Goal: Task Accomplishment & Management: Use online tool/utility

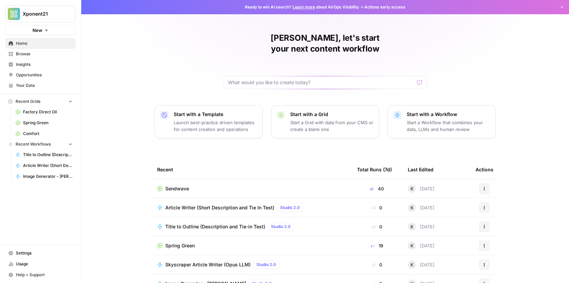
click at [26, 55] on span "Browse" at bounding box center [44, 54] width 57 height 6
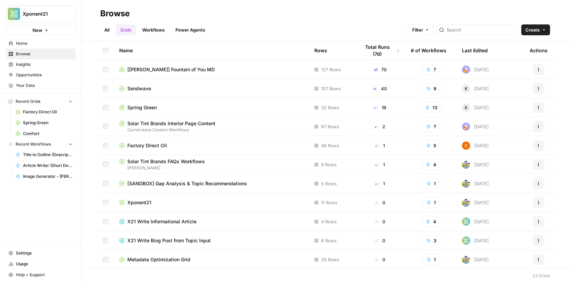
click at [133, 87] on span "Sendwave" at bounding box center [139, 88] width 24 height 7
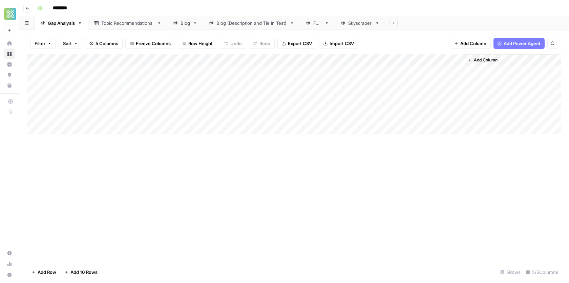
click at [353, 20] on div "Skyscraper" at bounding box center [360, 23] width 24 height 7
click at [537, 61] on span "Add Column" at bounding box center [546, 60] width 24 height 6
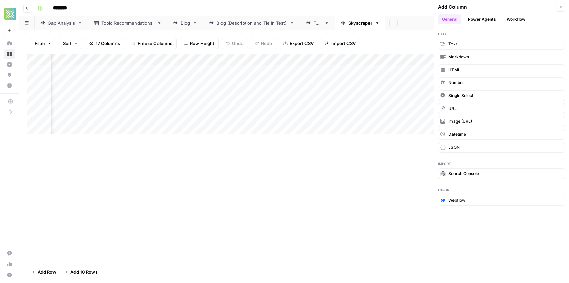
click at [513, 18] on button "Workflow" at bounding box center [516, 19] width 27 height 10
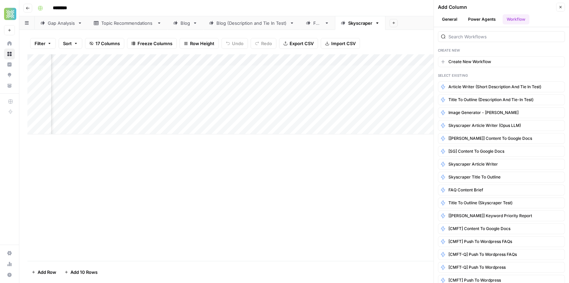
click at [483, 43] on div "Create New Create New Workflow Select Existing Article Writer (Short Descriptio…" at bounding box center [501, 155] width 135 height 256
click at [484, 42] on div "Create New Create New Workflow Select Existing Article Writer (Short Descriptio…" at bounding box center [501, 155] width 135 height 256
click at [485, 41] on div "Create New Create New Workflow Select Existing Article Writer (Short Descriptio…" at bounding box center [501, 155] width 135 height 256
click at [489, 36] on input "search" at bounding box center [506, 36] width 114 height 7
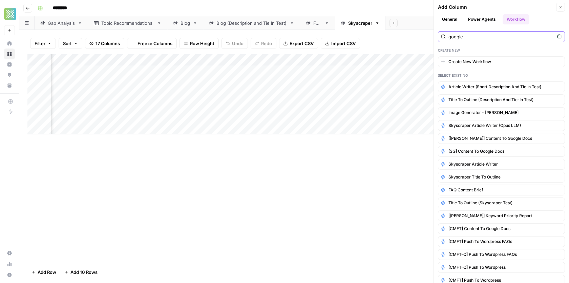
type input "google"
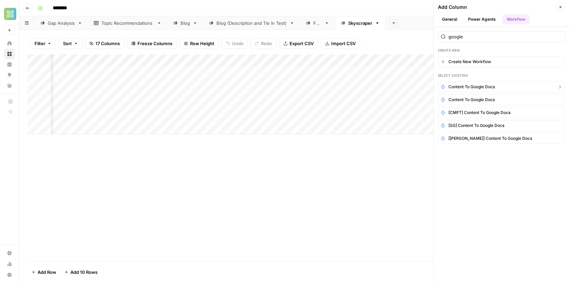
click at [492, 87] on span "Content to Google Docs" at bounding box center [472, 87] width 46 height 6
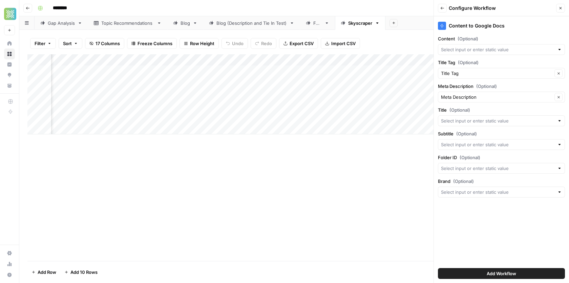
click at [562, 11] on button "Close" at bounding box center [561, 8] width 9 height 9
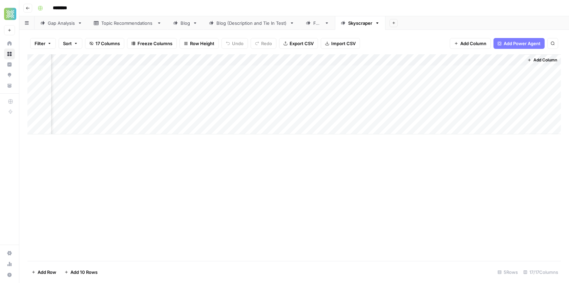
click at [542, 62] on span "Add Column" at bounding box center [546, 60] width 24 height 6
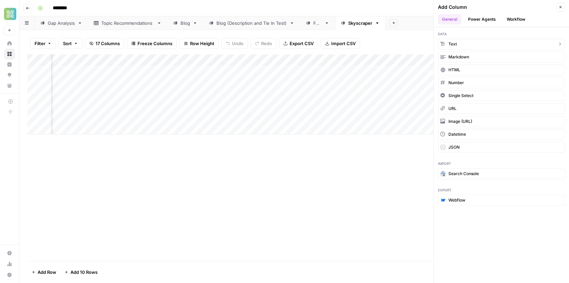
click at [457, 45] on button "Text" at bounding box center [501, 44] width 127 height 11
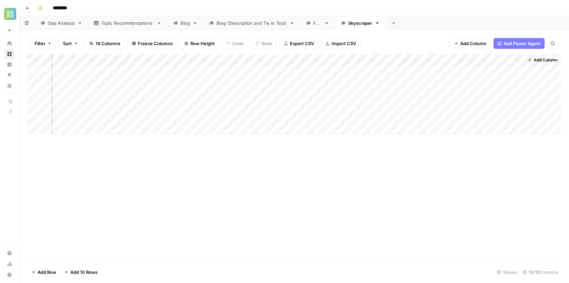
scroll to position [0, 895]
click at [452, 58] on div "Add Column" at bounding box center [294, 94] width 534 height 80
drag, startPoint x: 464, startPoint y: 76, endPoint x: 415, endPoint y: 76, distance: 49.1
click at [415, 76] on body "Xponent21 New Home Browse Insights Opportunities Your Data Recent Grids Factory…" at bounding box center [284, 141] width 569 height 283
drag, startPoint x: 464, startPoint y: 79, endPoint x: 436, endPoint y: 78, distance: 28.1
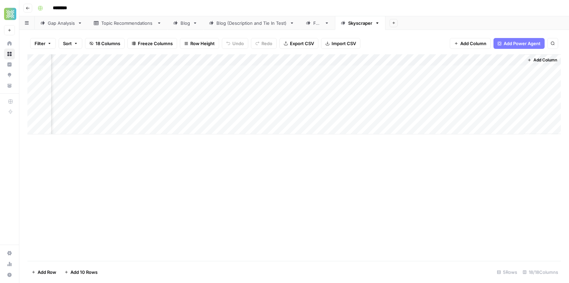
click at [461, 59] on div "Add Column" at bounding box center [294, 94] width 534 height 80
click at [461, 59] on div at bounding box center [475, 61] width 98 height 14
click at [546, 60] on span "Add Column" at bounding box center [546, 60] width 24 height 6
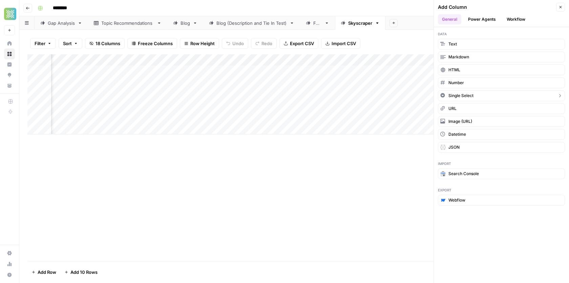
click at [492, 91] on button "Single Select" at bounding box center [501, 95] width 127 height 11
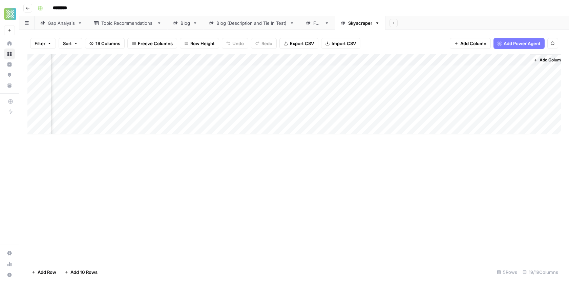
scroll to position [0, 956]
click at [426, 60] on div "Add Column" at bounding box center [294, 94] width 534 height 80
click at [489, 61] on div "Add Column" at bounding box center [294, 94] width 534 height 80
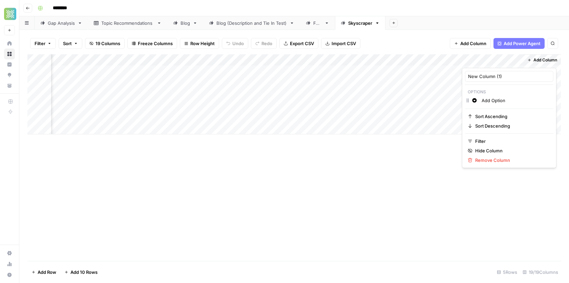
click at [518, 59] on div at bounding box center [492, 61] width 61 height 14
click at [518, 62] on div at bounding box center [492, 61] width 61 height 14
click at [496, 157] on span "Remove Column" at bounding box center [512, 160] width 73 height 7
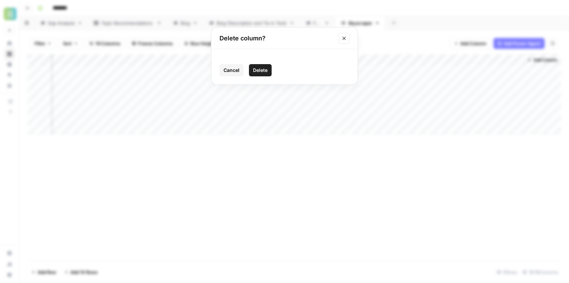
click at [265, 64] on button "Delete" at bounding box center [260, 70] width 23 height 12
click at [512, 60] on div "Add Column" at bounding box center [294, 94] width 534 height 80
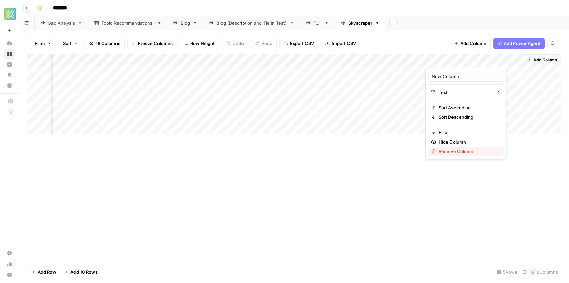
click at [448, 150] on span "Remove Column" at bounding box center [468, 151] width 59 height 7
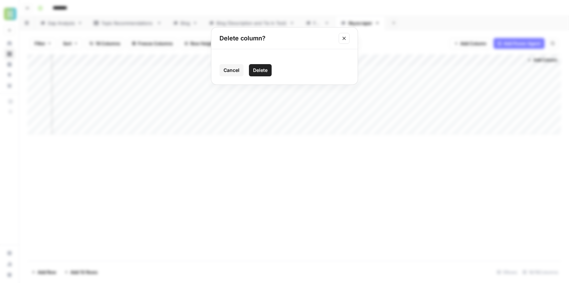
drag, startPoint x: 439, startPoint y: 112, endPoint x: 351, endPoint y: 100, distance: 88.9
click at [351, 100] on div "Delete column? Cancel Delete" at bounding box center [284, 141] width 569 height 283
click at [484, 56] on div "Add Column" at bounding box center [294, 94] width 534 height 80
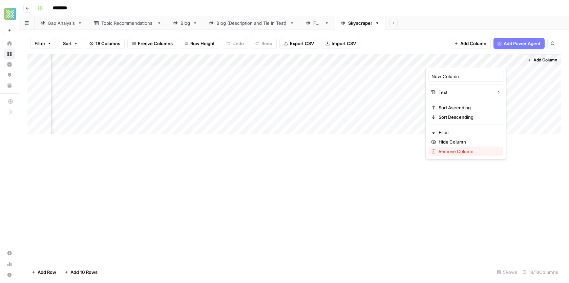
click at [455, 148] on span "Remove Column" at bounding box center [468, 151] width 59 height 7
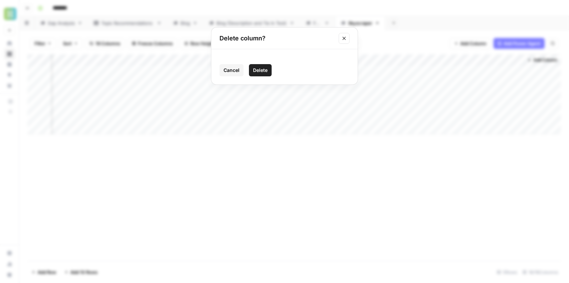
click at [266, 70] on span "Delete" at bounding box center [260, 70] width 15 height 7
click at [549, 62] on span "Add Column" at bounding box center [546, 60] width 24 height 6
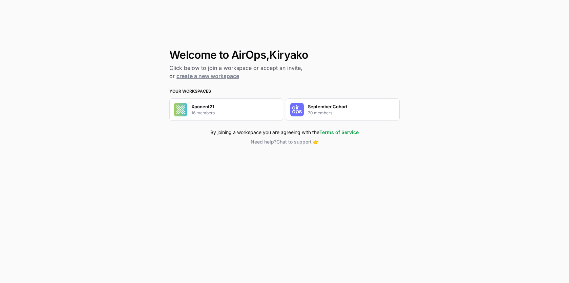
click at [323, 110] on p "70 members" at bounding box center [320, 113] width 24 height 6
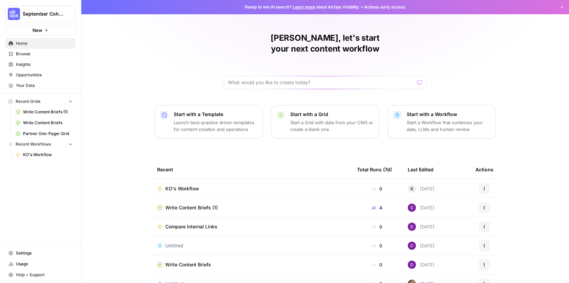
click at [40, 106] on link "Write Content Briefs (1)" at bounding box center [44, 111] width 63 height 11
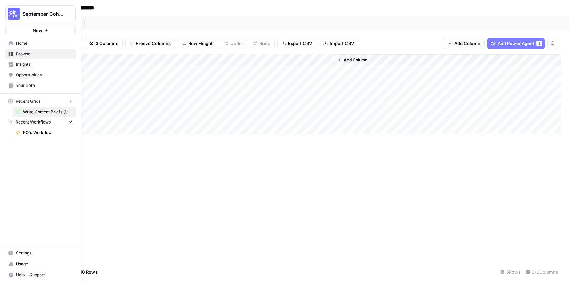
click at [6, 49] on link "Browse" at bounding box center [40, 53] width 70 height 11
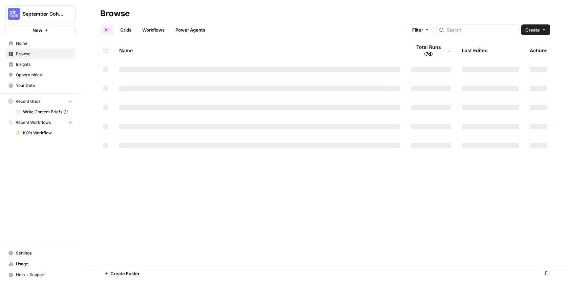
click at [21, 42] on span "Home" at bounding box center [44, 43] width 57 height 6
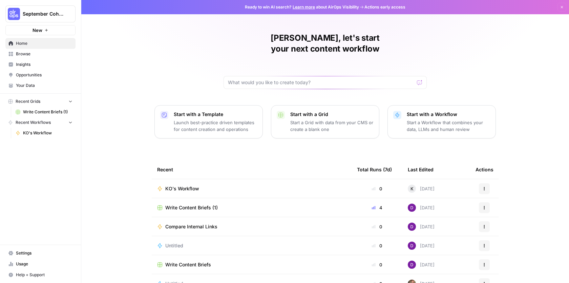
scroll to position [28, 0]
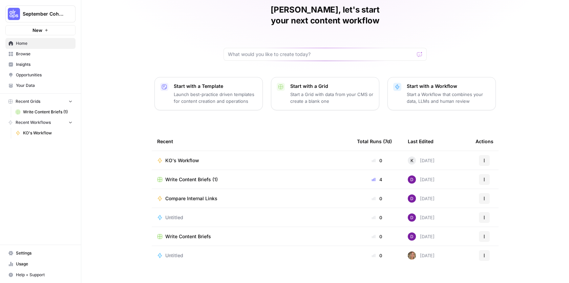
click at [418, 249] on td "[DATE]" at bounding box center [437, 255] width 68 height 19
click at [411, 251] on img at bounding box center [412, 255] width 8 height 8
click at [482, 250] on button "Actions" at bounding box center [484, 255] width 11 height 11
click at [492, 258] on span "Edit in Studio" at bounding box center [519, 259] width 54 height 7
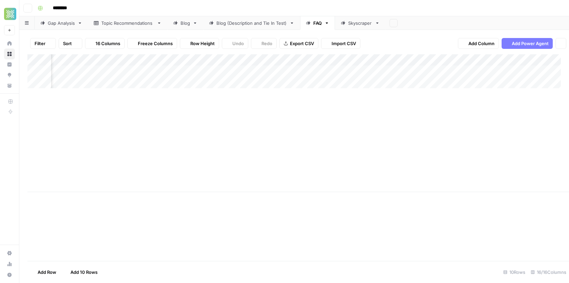
scroll to position [0, 630]
click at [304, 211] on div "Add Column" at bounding box center [294, 157] width 534 height 206
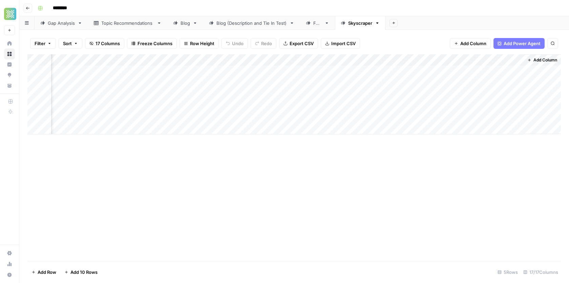
click at [544, 58] on span "Add Column" at bounding box center [546, 60] width 24 height 6
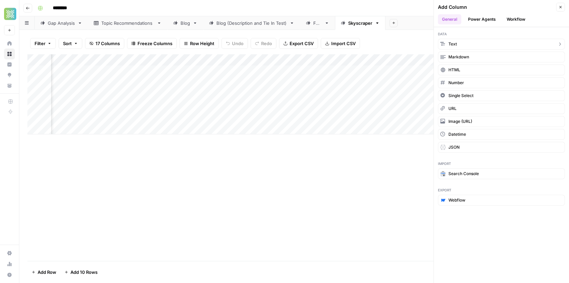
click at [457, 42] on button "Text" at bounding box center [501, 44] width 127 height 11
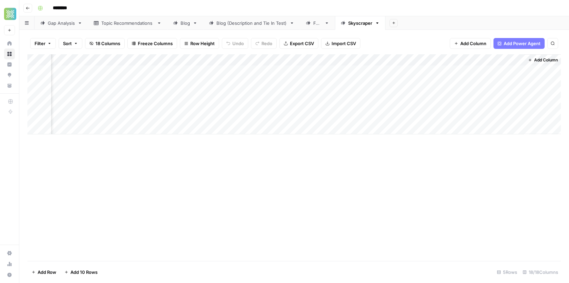
scroll to position [0, 895]
click at [446, 60] on div "Add Column" at bounding box center [294, 94] width 534 height 80
click at [445, 76] on input "New Column" at bounding box center [466, 76] width 69 height 7
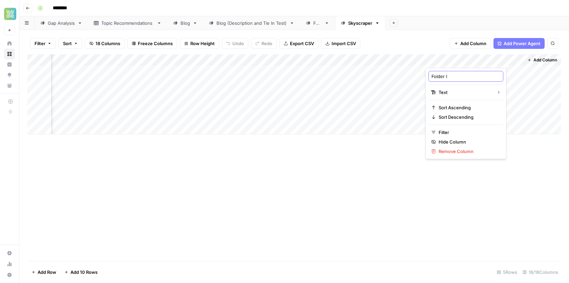
type input "Folder ID"
click at [488, 76] on div "Add Column" at bounding box center [294, 94] width 534 height 80
drag, startPoint x: 522, startPoint y: 76, endPoint x: 522, endPoint y: 85, distance: 9.5
click at [522, 85] on div "Add Column" at bounding box center [294, 94] width 534 height 80
drag, startPoint x: 522, startPoint y: 87, endPoint x: 525, endPoint y: 126, distance: 38.4
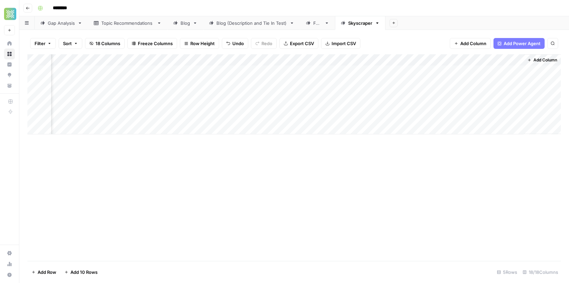
click at [525, 126] on div "Add Column" at bounding box center [294, 94] width 534 height 80
click at [516, 85] on div "Add Column" at bounding box center [294, 94] width 534 height 80
drag, startPoint x: 523, startPoint y: 88, endPoint x: 523, endPoint y: 125, distance: 37.3
click at [523, 125] on div "Add Column" at bounding box center [294, 94] width 534 height 80
click at [509, 75] on div "Add Column" at bounding box center [294, 94] width 534 height 80
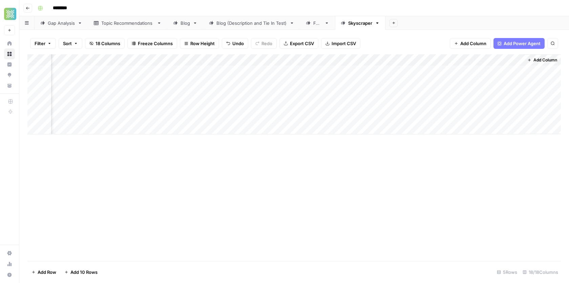
click at [509, 82] on div "Add Column" at bounding box center [294, 94] width 534 height 80
drag, startPoint x: 503, startPoint y: 99, endPoint x: 498, endPoint y: 120, distance: 22.4
click at [498, 120] on div "Add Column" at bounding box center [294, 94] width 534 height 80
click at [498, 105] on div "Add Column" at bounding box center [294, 94] width 534 height 80
click at [489, 121] on div "Add Column" at bounding box center [294, 94] width 534 height 80
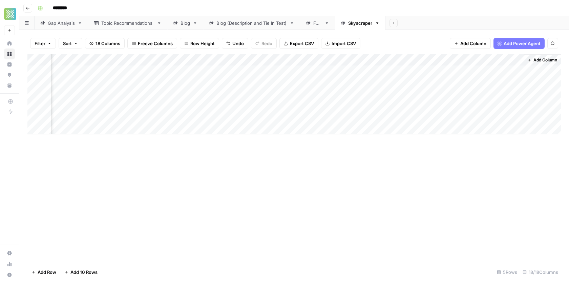
click at [495, 143] on div "Add Column" at bounding box center [294, 157] width 534 height 206
click at [549, 62] on span "Add Column" at bounding box center [546, 60] width 24 height 6
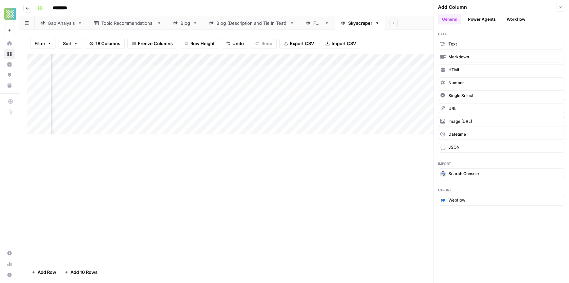
click at [517, 7] on div "Add Column" at bounding box center [496, 7] width 116 height 7
click at [516, 19] on button "Workflow" at bounding box center [516, 19] width 27 height 10
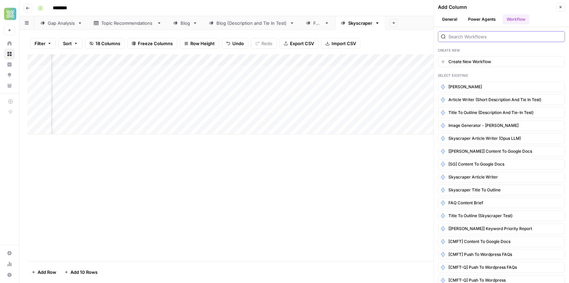
click at [491, 37] on input "search" at bounding box center [506, 36] width 114 height 7
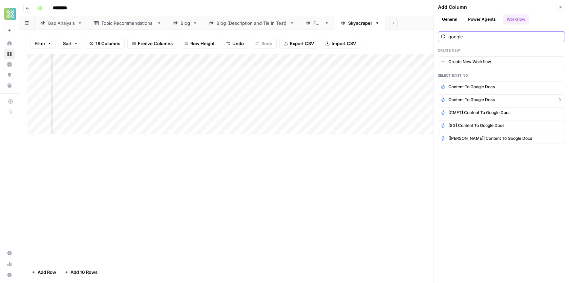
type input "google"
click at [477, 100] on span "Content to Google Docs" at bounding box center [472, 100] width 46 height 6
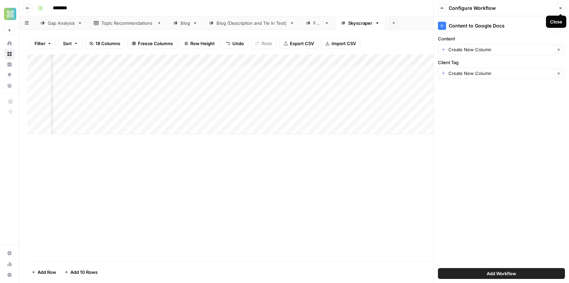
click at [557, 10] on button "Close" at bounding box center [561, 8] width 9 height 9
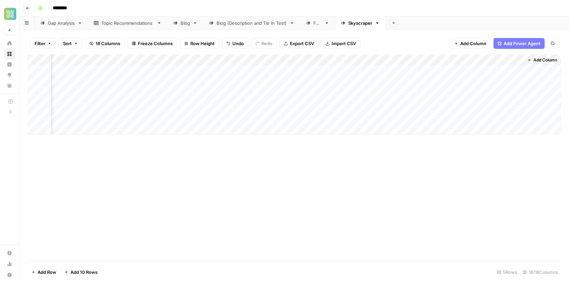
click at [541, 61] on span "Add Column" at bounding box center [546, 60] width 24 height 6
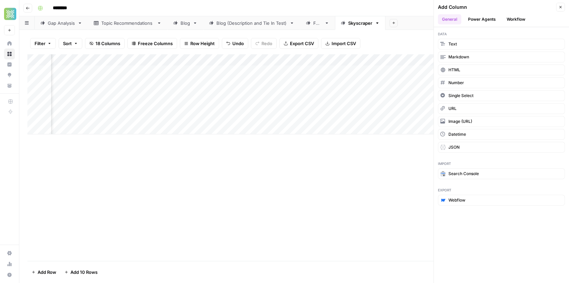
click at [516, 17] on button "Workflow" at bounding box center [516, 19] width 27 height 10
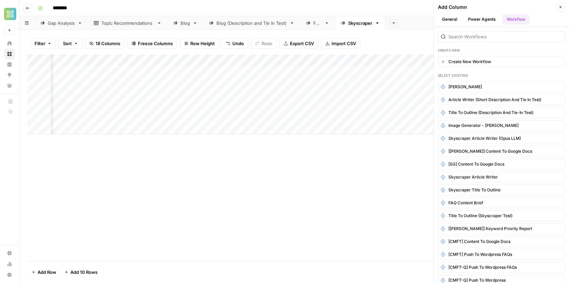
click at [494, 41] on div "Create New Create New Workflow Select Existing Nano Banana Article Writer (Shor…" at bounding box center [501, 155] width 135 height 256
click at [499, 36] on input "search" at bounding box center [506, 36] width 114 height 7
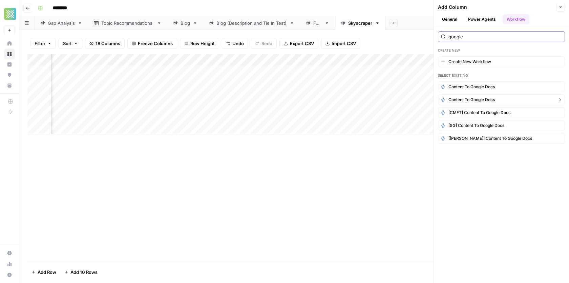
type input "google"
click at [480, 100] on span "Content to Google Docs" at bounding box center [472, 100] width 46 height 6
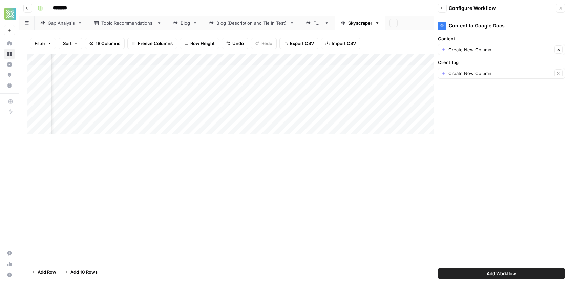
click at [489, 66] on div "Client Tag Create New Column Clear" at bounding box center [501, 69] width 127 height 20
click at [562, 8] on icon "button" at bounding box center [561, 8] width 4 height 4
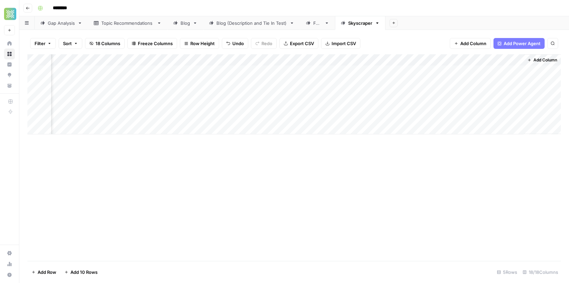
click at [547, 57] on span "Add Column" at bounding box center [546, 60] width 24 height 6
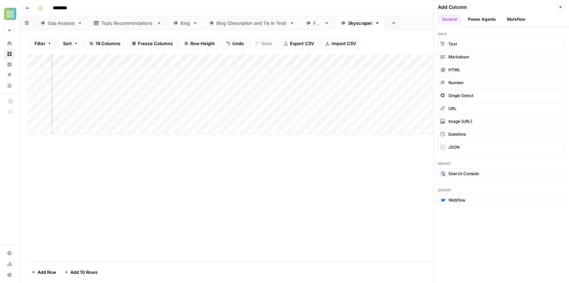
click at [522, 18] on button "Workflow" at bounding box center [516, 19] width 27 height 10
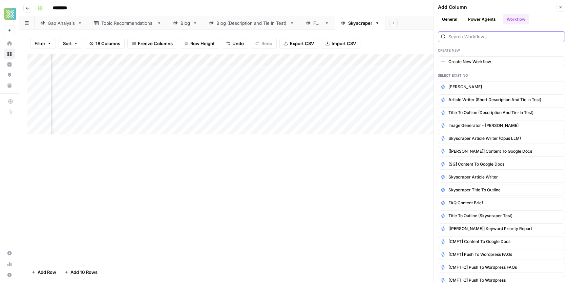
click at [471, 39] on input "search" at bounding box center [506, 36] width 114 height 7
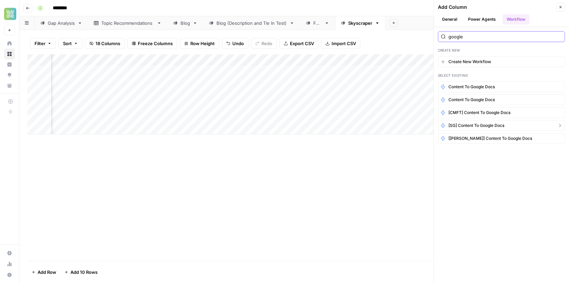
type input "google"
click at [474, 124] on span "[SG] Content to Google Docs" at bounding box center [477, 125] width 56 height 6
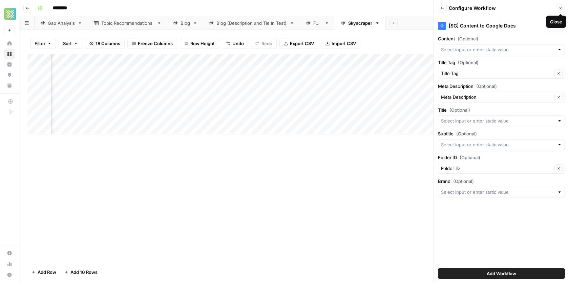
click at [560, 8] on icon "button" at bounding box center [561, 8] width 4 height 4
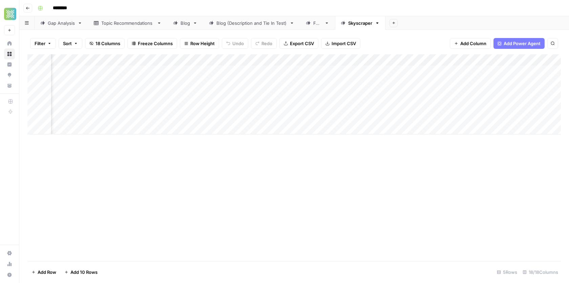
scroll to position [0, 895]
click at [532, 59] on button "Add Column" at bounding box center [542, 60] width 35 height 9
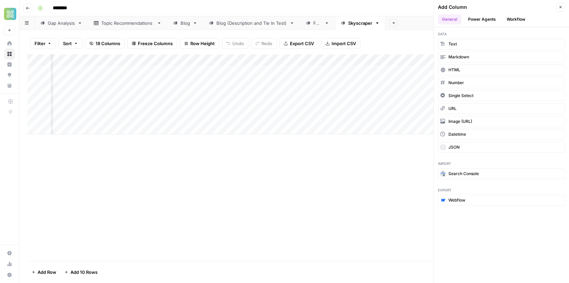
click at [509, 21] on button "Workflow" at bounding box center [516, 19] width 27 height 10
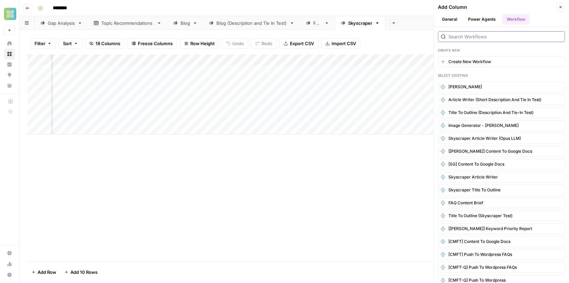
click at [482, 38] on input "search" at bounding box center [506, 36] width 114 height 7
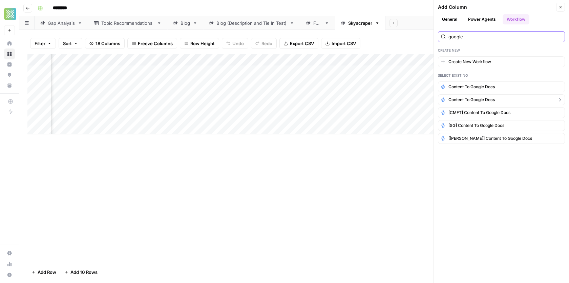
type input "google"
click at [471, 97] on span "Content to Google Docs" at bounding box center [472, 100] width 46 height 6
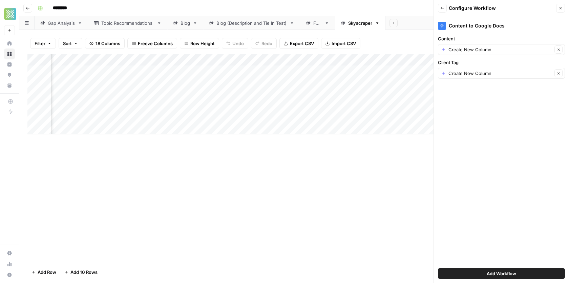
scroll to position [0, 676]
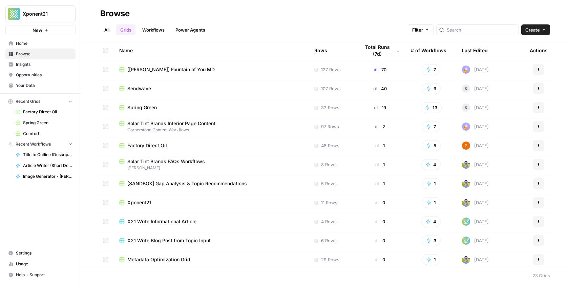
click at [151, 32] on link "Workflows" at bounding box center [153, 29] width 31 height 11
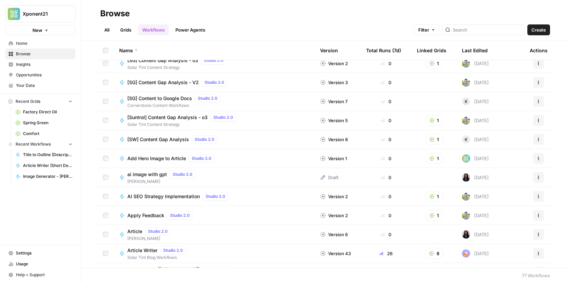
scroll to position [344, 0]
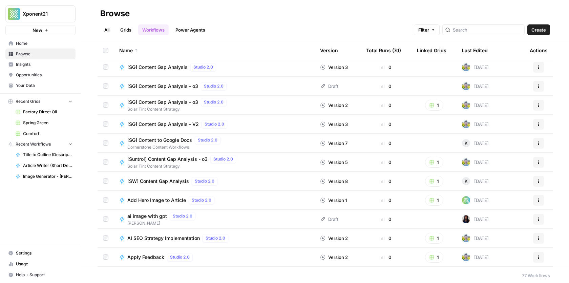
click at [177, 139] on span "[SG] Content to Google Docs" at bounding box center [159, 140] width 65 height 7
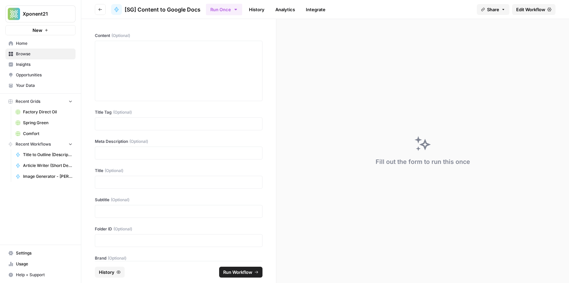
click at [519, 9] on span "Edit Workflow" at bounding box center [531, 9] width 29 height 7
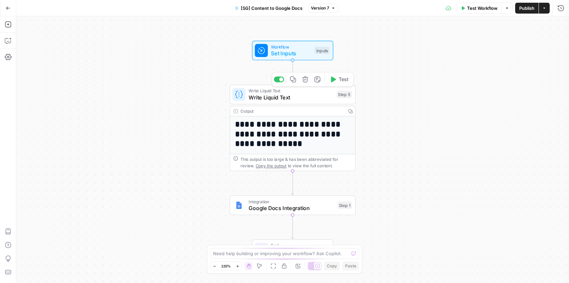
click at [318, 98] on span "Write Liquid Text" at bounding box center [291, 97] width 85 height 8
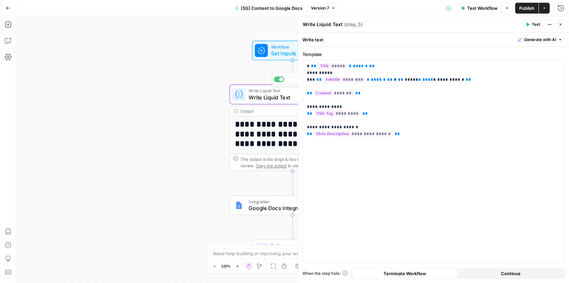
click at [275, 50] on span "Set Inputs" at bounding box center [291, 53] width 40 height 8
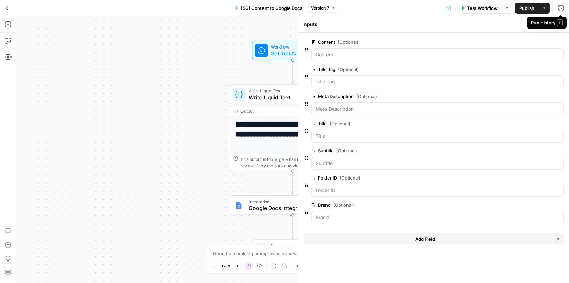
click at [559, 25] on span "E" at bounding box center [560, 22] width 5 height 7
click at [551, 42] on icon "button" at bounding box center [550, 42] width 4 height 4
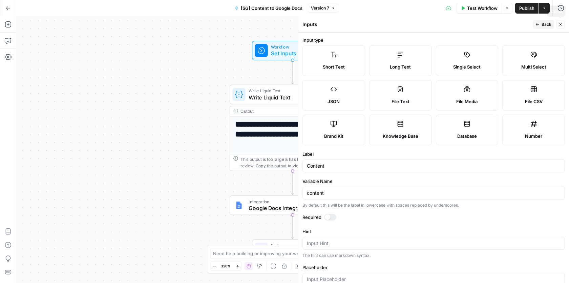
click at [562, 25] on icon "button" at bounding box center [561, 24] width 4 height 4
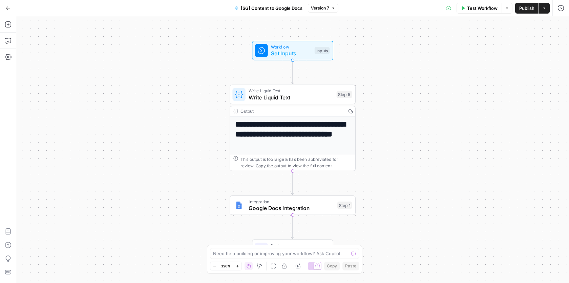
click at [8, 4] on button "Go Back" at bounding box center [8, 8] width 12 height 12
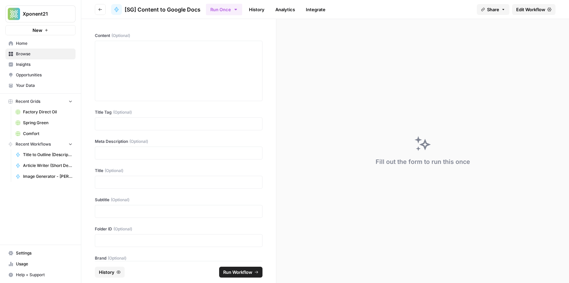
click at [23, 53] on span "Browse" at bounding box center [44, 54] width 57 height 6
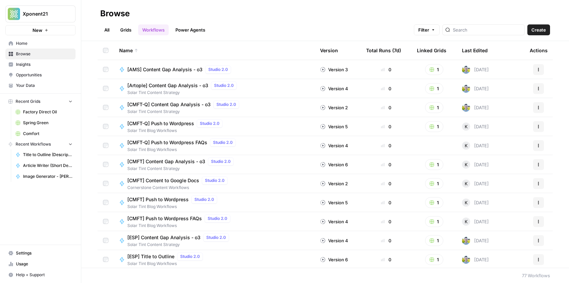
click at [126, 31] on link "Grids" at bounding box center [125, 29] width 19 height 11
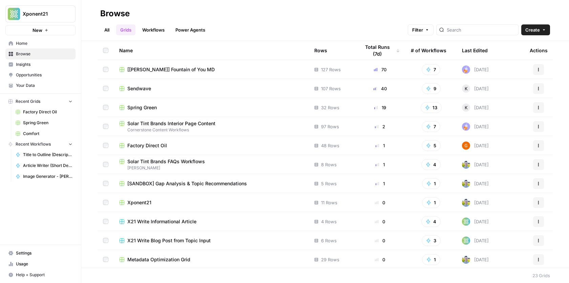
click at [132, 85] on span "Sendwave" at bounding box center [139, 88] width 24 height 7
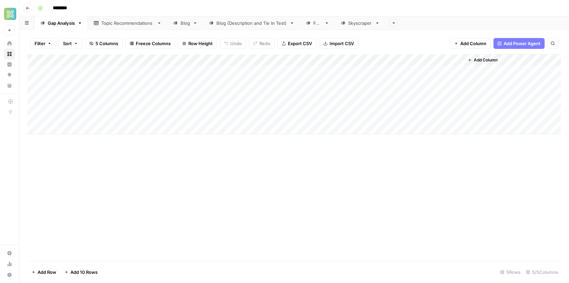
click at [353, 23] on div "Skyscraper" at bounding box center [360, 23] width 24 height 7
click at [551, 60] on span "Add Column" at bounding box center [546, 60] width 24 height 6
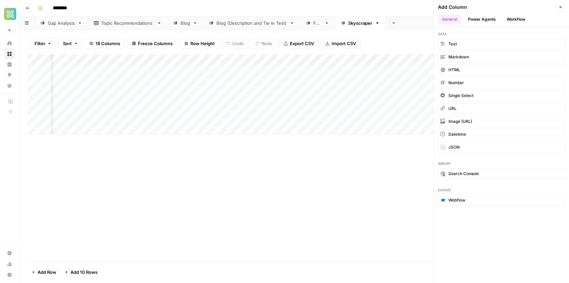
click at [515, 13] on header "Add Column Close General Power Agents Workflow" at bounding box center [501, 13] width 135 height 27
click at [519, 20] on button "Workflow" at bounding box center [516, 19] width 27 height 10
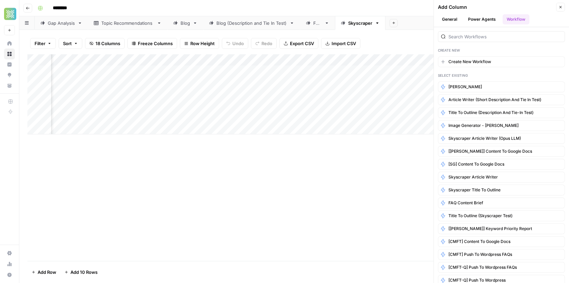
click at [457, 27] on div at bounding box center [501, 34] width 127 height 15
click at [457, 32] on div at bounding box center [501, 36] width 127 height 11
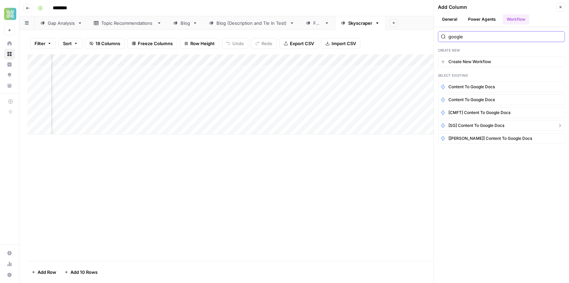
type input "google"
click at [472, 124] on span "[SG] Content to Google Docs" at bounding box center [477, 125] width 56 height 6
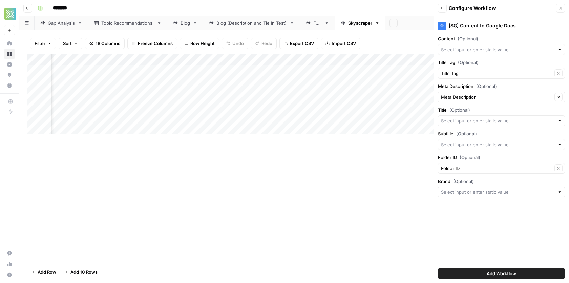
click at [481, 275] on button "Add Workflow" at bounding box center [501, 273] width 127 height 11
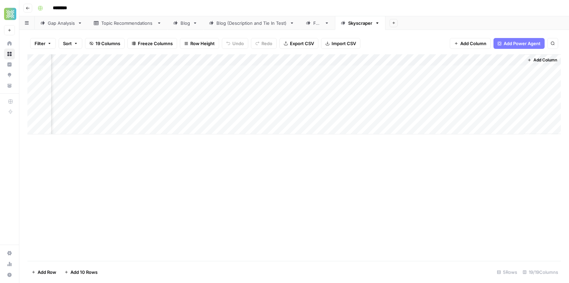
scroll to position [0, 988]
click at [508, 60] on div "Add Column" at bounding box center [294, 94] width 534 height 80
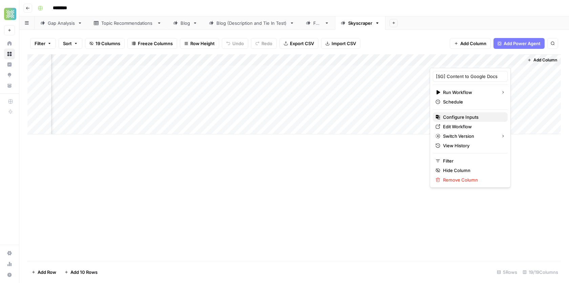
click at [468, 116] on span "Configure Inputs" at bounding box center [472, 117] width 59 height 7
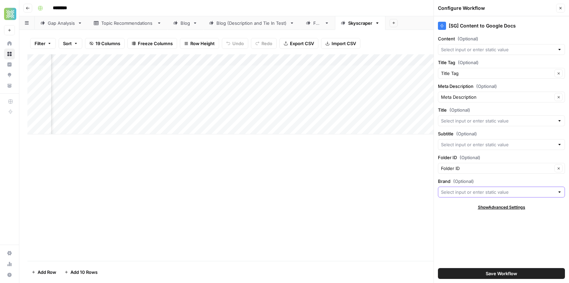
click at [459, 190] on input "Brand (Optional)" at bounding box center [498, 191] width 114 height 7
type input "Sendwave"
click at [485, 119] on input "Title (Optional)" at bounding box center [498, 120] width 114 height 7
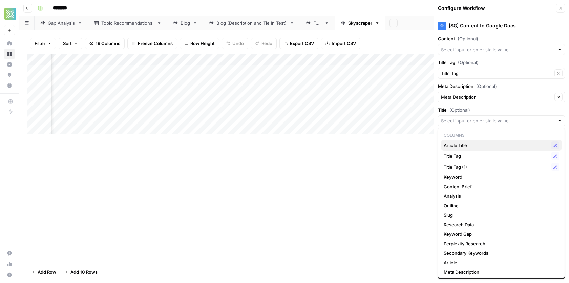
click at [469, 143] on span "Article Title" at bounding box center [496, 145] width 105 height 7
type input "Article Title"
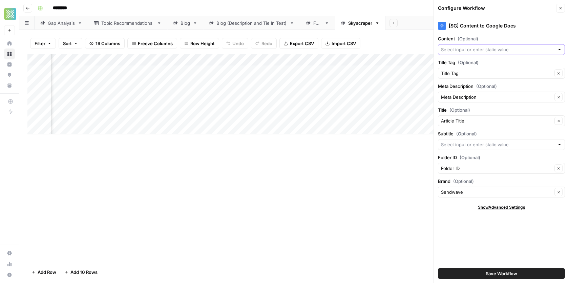
click at [483, 49] on input "Content (Optional)" at bounding box center [498, 49] width 114 height 7
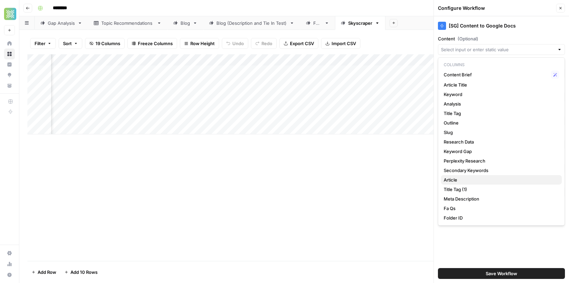
click at [448, 177] on span "Article" at bounding box center [500, 179] width 113 height 7
type input "Article"
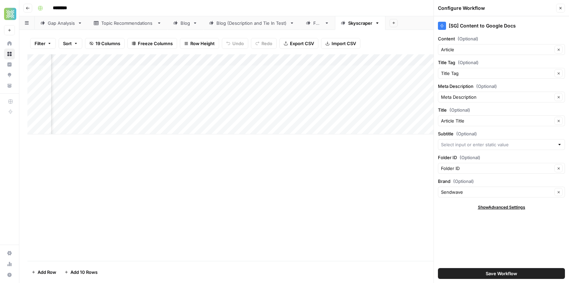
scroll to position [0, 1086]
click at [448, 272] on button "Save Workflow" at bounding box center [501, 273] width 127 height 11
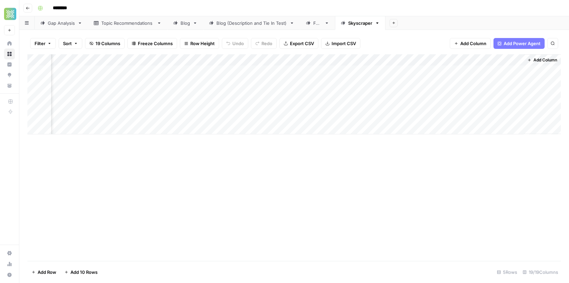
click at [472, 69] on div "Add Column" at bounding box center [294, 94] width 534 height 80
click at [510, 70] on div "Add Column" at bounding box center [294, 94] width 534 height 80
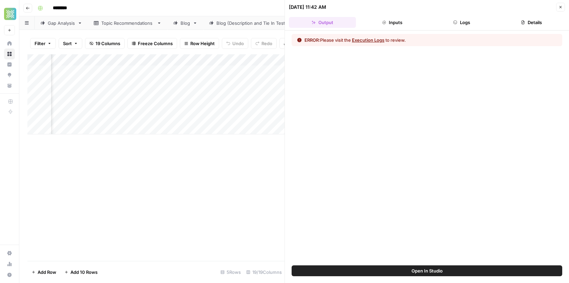
click at [391, 21] on button "Inputs" at bounding box center [392, 22] width 67 height 11
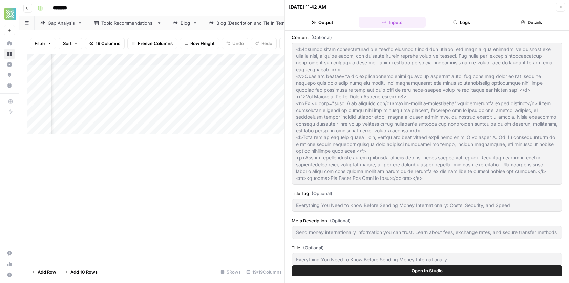
click at [317, 21] on button "Output" at bounding box center [322, 22] width 67 height 11
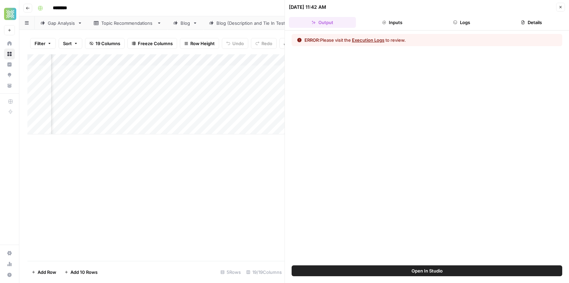
click at [372, 39] on button "Execution Logs" at bounding box center [368, 40] width 33 height 7
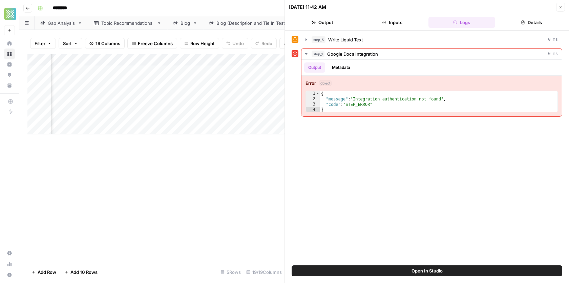
click at [560, 5] on icon "button" at bounding box center [561, 7] width 4 height 4
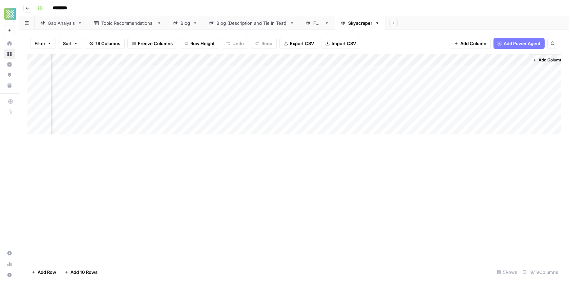
scroll to position [0, 980]
click at [517, 60] on div "Add Column" at bounding box center [294, 94] width 534 height 80
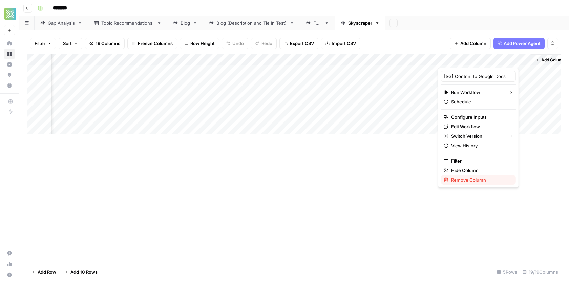
click at [466, 178] on span "Remove Column" at bounding box center [480, 179] width 59 height 7
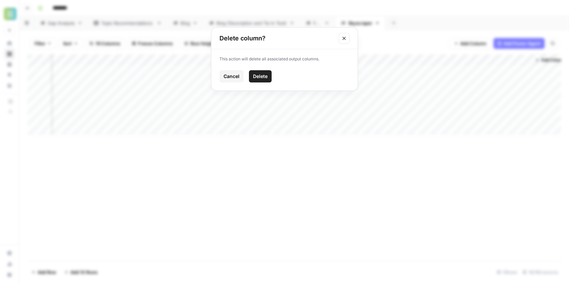
click at [263, 75] on span "Delete" at bounding box center [260, 76] width 15 height 7
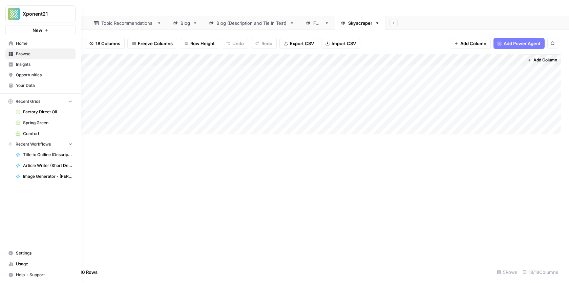
click at [33, 88] on span "Your Data" at bounding box center [44, 85] width 57 height 6
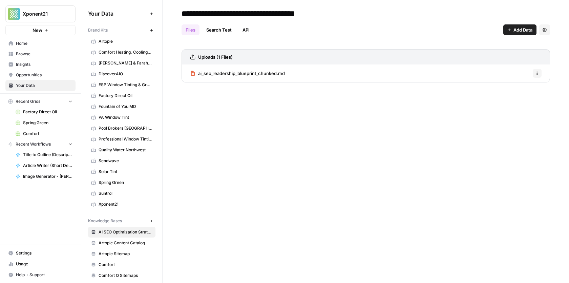
click at [25, 254] on span "Settings" at bounding box center [44, 253] width 57 height 6
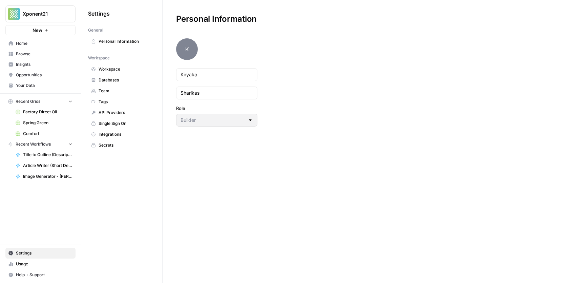
click at [106, 140] on link "Secrets" at bounding box center [121, 145] width 67 height 11
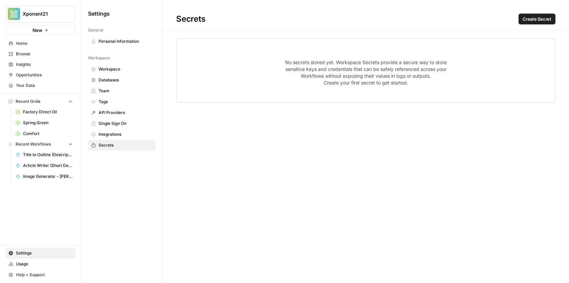
click at [109, 135] on span "Integrations" at bounding box center [126, 134] width 54 height 6
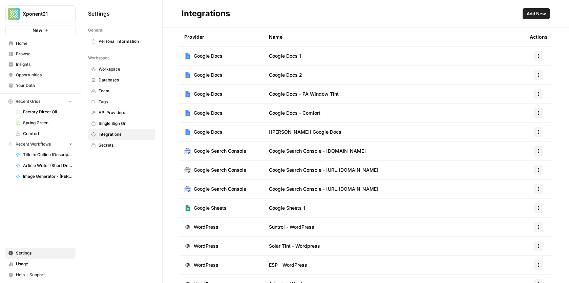
click at [545, 14] on span "Add New" at bounding box center [536, 13] width 19 height 7
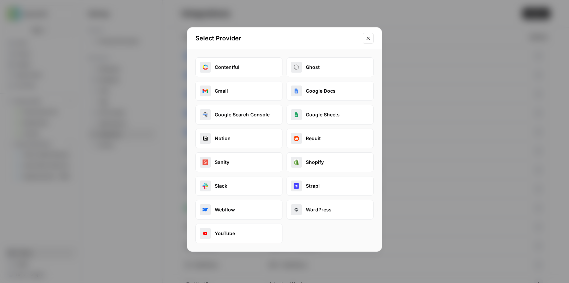
click at [341, 89] on button "Google Docs" at bounding box center [330, 91] width 87 height 20
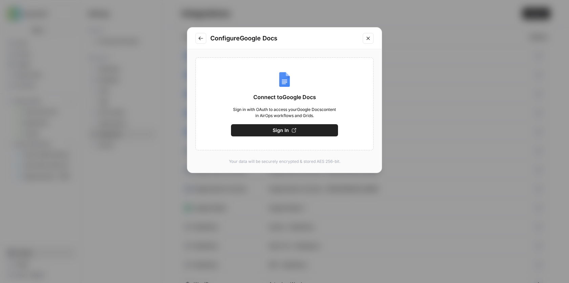
click at [287, 131] on span "Sign In" at bounding box center [281, 130] width 16 height 7
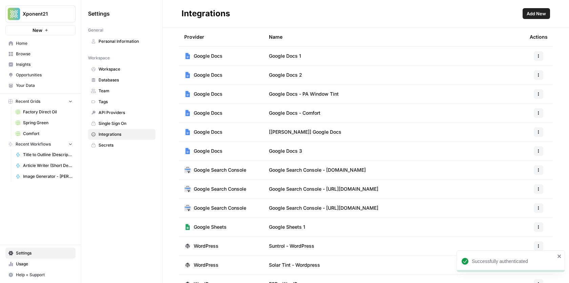
click at [297, 154] on td "Google Docs 3" at bounding box center [394, 150] width 261 height 19
click at [300, 151] on span "Google Docs 3" at bounding box center [285, 150] width 33 height 7
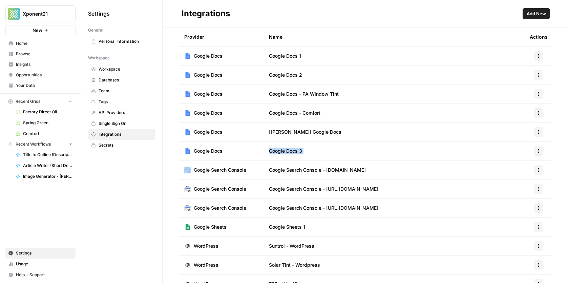
click at [537, 152] on icon "button" at bounding box center [539, 151] width 4 height 4
click at [516, 176] on span "Rename" at bounding box center [524, 175] width 22 height 7
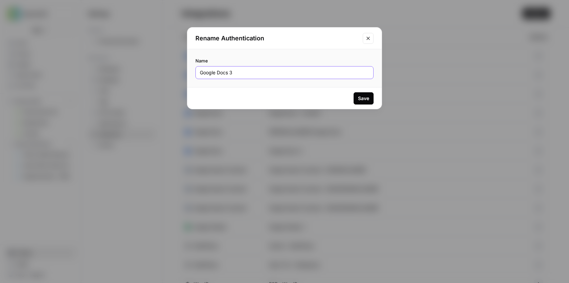
click at [201, 73] on input "Google Docs 3" at bounding box center [284, 72] width 169 height 7
click at [248, 72] on input "[SW] Google Docs 3" at bounding box center [284, 72] width 169 height 7
type input "[SW] Google Docs"
click at [368, 96] on div "Save" at bounding box center [363, 98] width 11 height 7
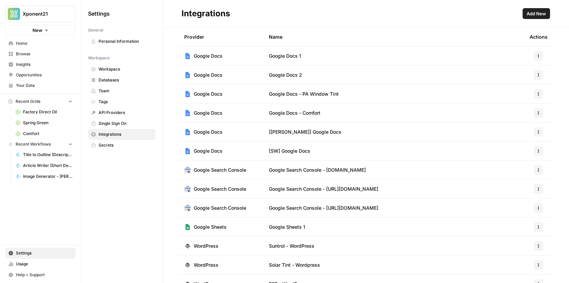
click at [25, 58] on link "Browse" at bounding box center [40, 53] width 70 height 11
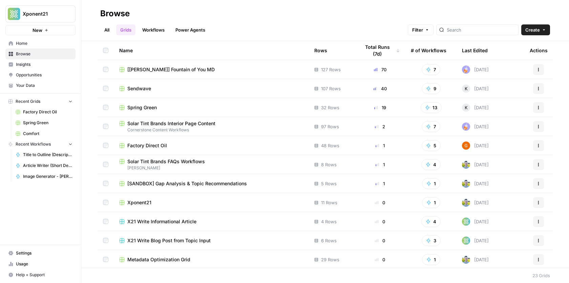
click at [160, 31] on link "Workflows" at bounding box center [153, 29] width 31 height 11
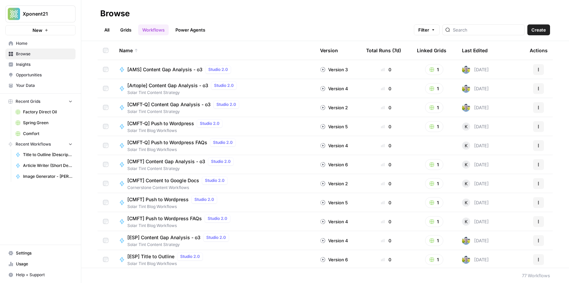
click at [165, 183] on span "[CMFT] Content to Google Docs" at bounding box center [163, 180] width 72 height 7
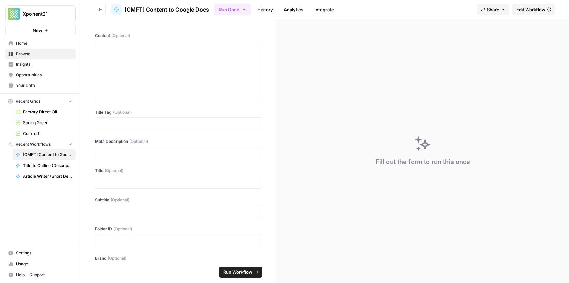
click at [545, 15] on link "Edit Workflow" at bounding box center [533, 9] width 43 height 11
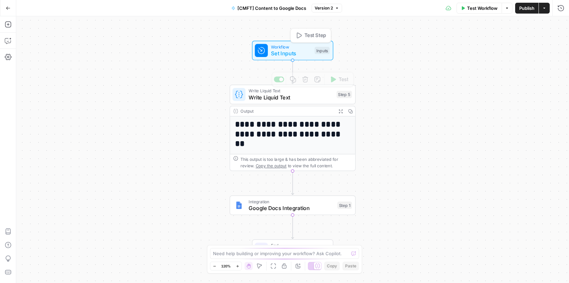
click at [286, 53] on span "Set Inputs" at bounding box center [291, 53] width 40 height 8
click at [296, 49] on span "Set Inputs" at bounding box center [291, 53] width 40 height 8
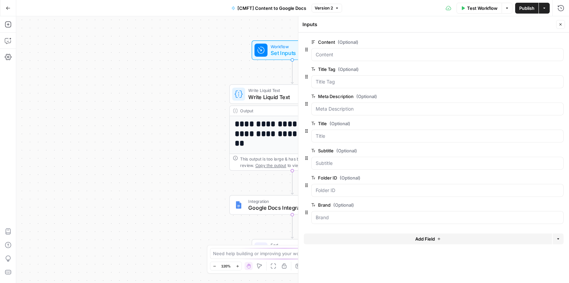
click at [202, 52] on div "**********" at bounding box center [292, 149] width 553 height 266
click at [256, 91] on span "Write Liquid Text" at bounding box center [290, 90] width 85 height 6
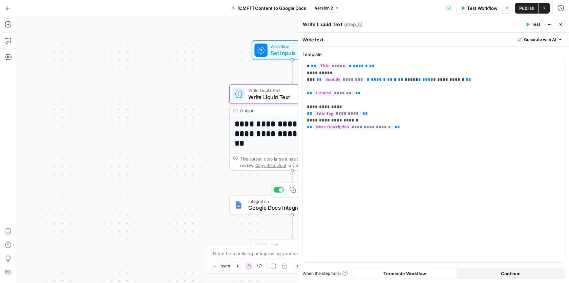
click at [247, 203] on div "Integration Google Docs Integration Step 1 Copy step Delete step Add Note Test" at bounding box center [292, 205] width 120 height 14
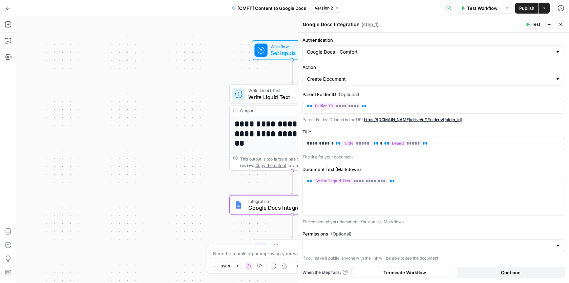
click at [171, 56] on div "**********" at bounding box center [292, 149] width 553 height 266
click at [10, 12] on button "Go Back" at bounding box center [8, 8] width 12 height 12
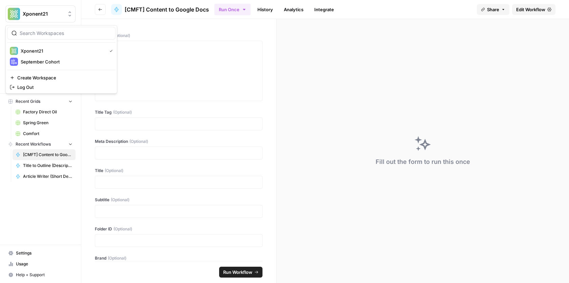
click at [10, 12] on img "Workspace: Xponent21" at bounding box center [14, 14] width 12 height 12
click at [342, 122] on div "Fill out the form to run this once" at bounding box center [423, 151] width 293 height 264
click at [538, 9] on span "Edit Workflow" at bounding box center [531, 9] width 29 height 7
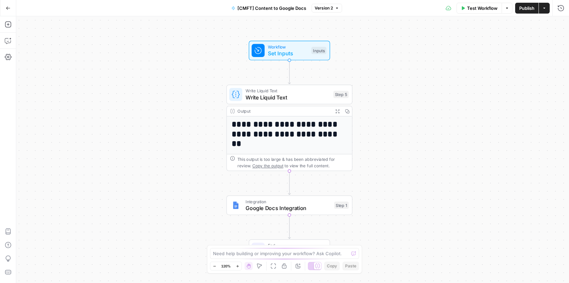
click at [8, 9] on icon "button" at bounding box center [8, 8] width 5 height 5
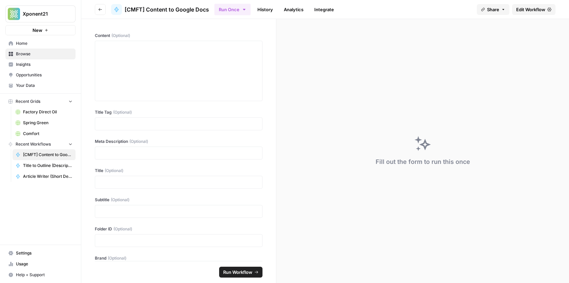
click at [37, 106] on link "Factory Direct Oil" at bounding box center [44, 111] width 63 height 11
click at [36, 97] on button "Recent Grids" at bounding box center [40, 101] width 70 height 10
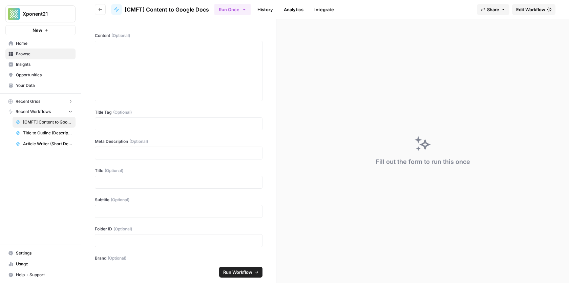
click at [36, 60] on link "Insights" at bounding box center [40, 64] width 70 height 11
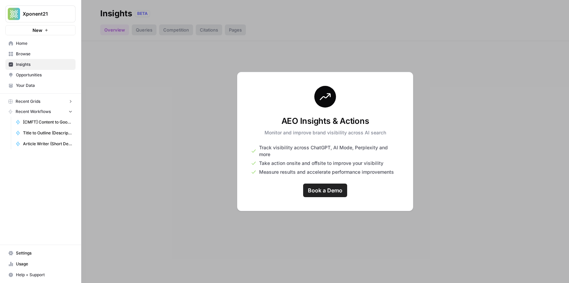
click at [39, 57] on span "Browse" at bounding box center [44, 54] width 57 height 6
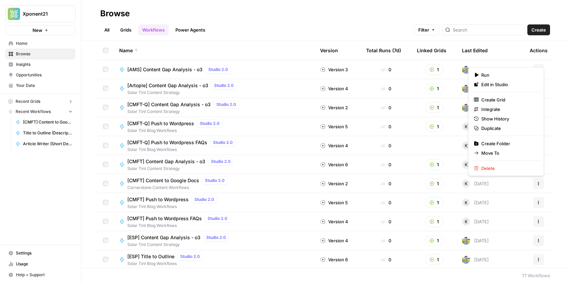
click at [538, 185] on icon "button" at bounding box center [539, 183] width 4 height 4
click at [503, 125] on span "Duplicate" at bounding box center [509, 128] width 54 height 7
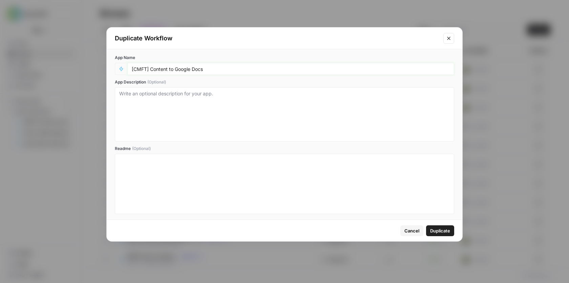
click at [138, 67] on input "[CMFT] Content to Google Docs" at bounding box center [291, 69] width 318 height 6
type input "[SW] Content to Google Docs"
click at [437, 231] on span "Duplicate" at bounding box center [440, 230] width 20 height 7
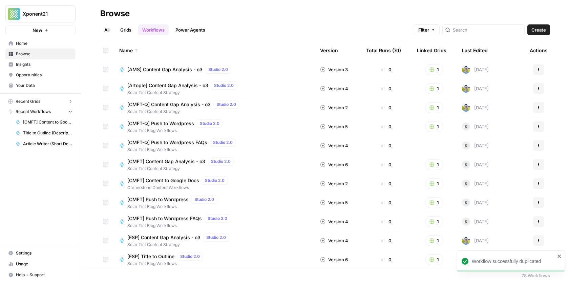
click at [479, 24] on div "Filter Create" at bounding box center [482, 29] width 136 height 11
click at [475, 33] on input "search" at bounding box center [487, 29] width 69 height 7
type input "s"
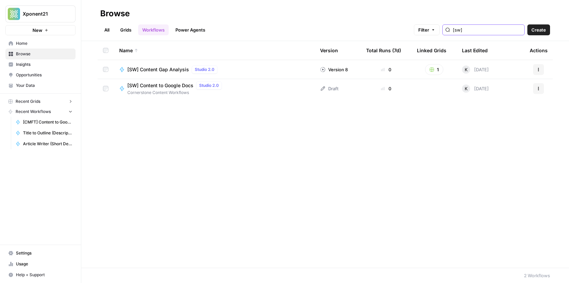
type input "[sw]"
click at [174, 84] on span "[SW] Content to Google Docs" at bounding box center [160, 85] width 66 height 7
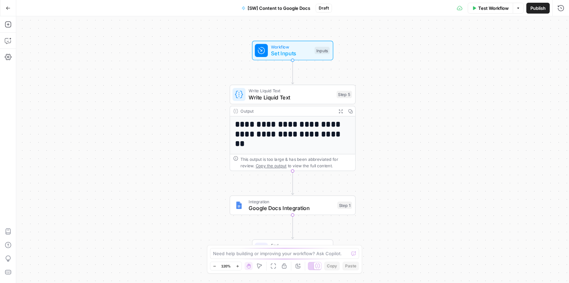
click at [304, 204] on span "Google Docs Integration" at bounding box center [291, 208] width 85 height 8
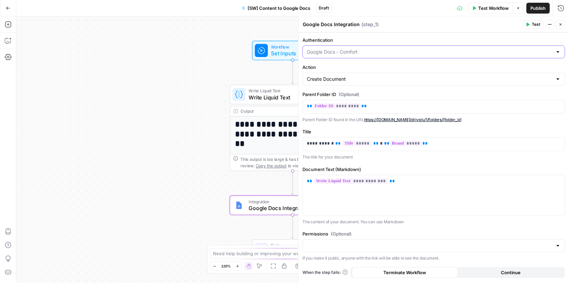
click at [401, 50] on input "Authentication" at bounding box center [430, 51] width 246 height 7
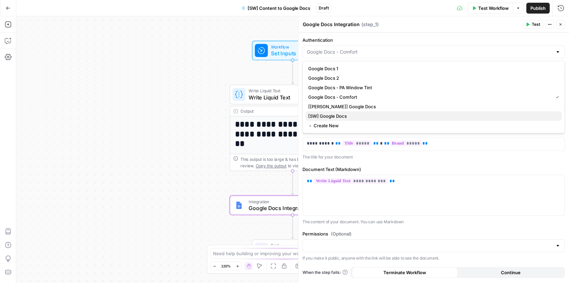
click at [343, 114] on span "[SW] Google Docs" at bounding box center [432, 116] width 248 height 7
type input "[SW] Google Docs"
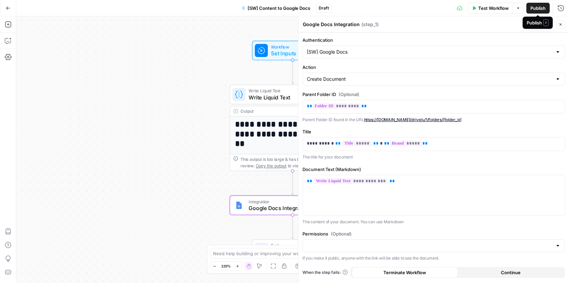
click at [538, 7] on span "Publish" at bounding box center [538, 8] width 15 height 7
click at [187, 62] on div "**********" at bounding box center [292, 149] width 553 height 266
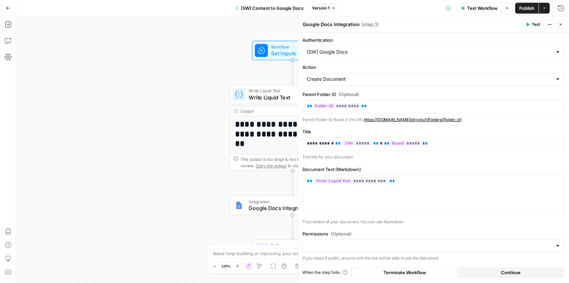
click at [8, 7] on icon "button" at bounding box center [8, 8] width 5 height 5
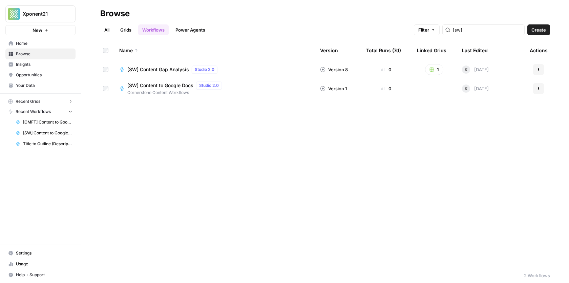
click at [42, 52] on span "Browse" at bounding box center [44, 54] width 57 height 6
click at [33, 56] on span "Browse" at bounding box center [44, 54] width 57 height 6
click at [124, 25] on link "Grids" at bounding box center [125, 29] width 19 height 11
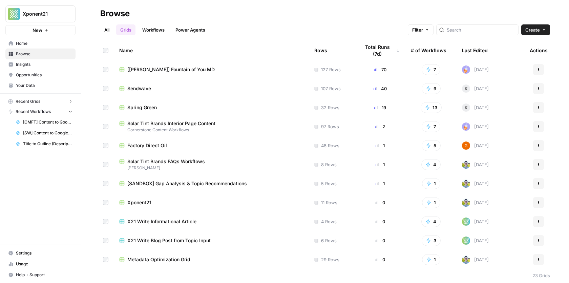
click at [138, 88] on span "Sendwave" at bounding box center [139, 88] width 24 height 7
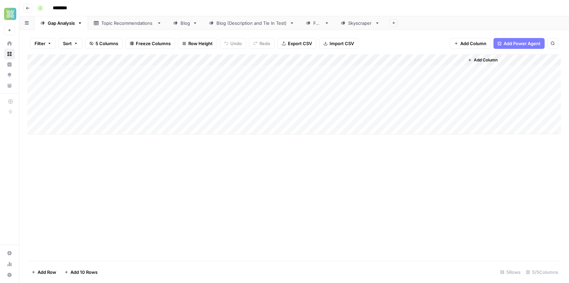
click at [359, 21] on div "Skyscraper" at bounding box center [360, 23] width 24 height 7
click at [548, 61] on span "Add Column" at bounding box center [546, 60] width 24 height 6
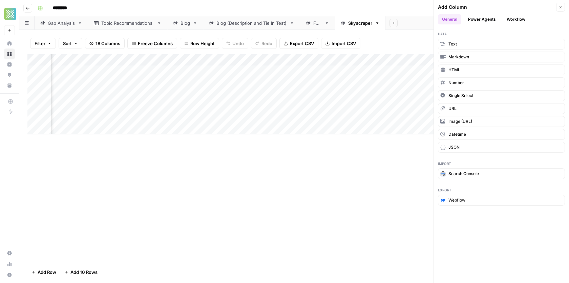
click at [514, 15] on button "Workflow" at bounding box center [516, 19] width 27 height 10
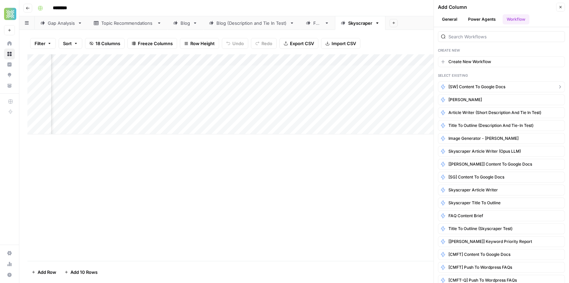
click at [491, 84] on span "[SW] Content to Google Docs" at bounding box center [477, 87] width 57 height 6
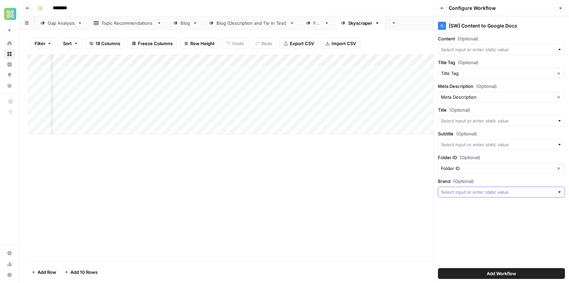
click at [471, 190] on input "Brand (Optional)" at bounding box center [498, 191] width 114 height 7
type input "S"
type input "e"
type input "Sendwave"
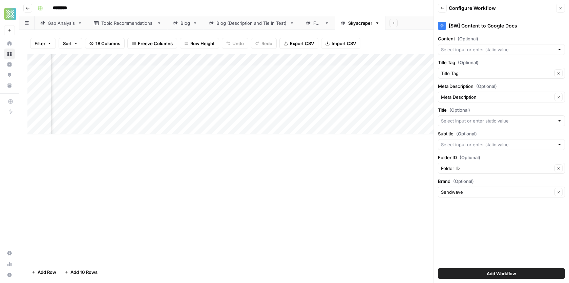
click at [484, 54] on div at bounding box center [501, 49] width 127 height 11
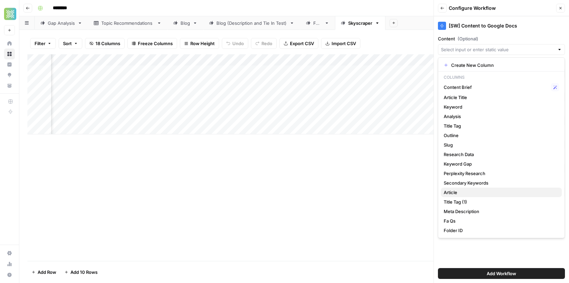
click at [452, 188] on button "Article" at bounding box center [501, 191] width 121 height 9
type input "Article"
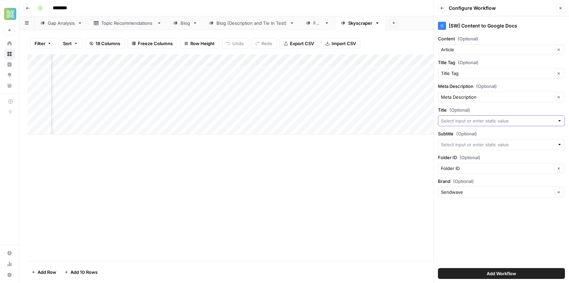
click at [488, 122] on input "Title (Optional)" at bounding box center [498, 120] width 114 height 7
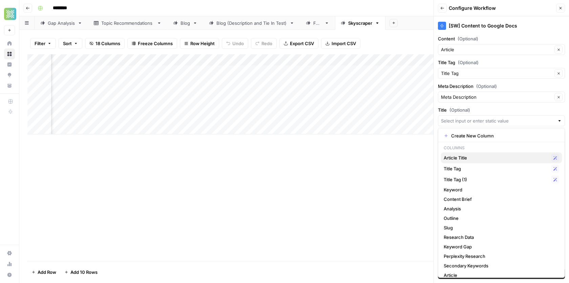
click at [471, 158] on span "Article Title" at bounding box center [496, 157] width 105 height 7
type input "Article Title"
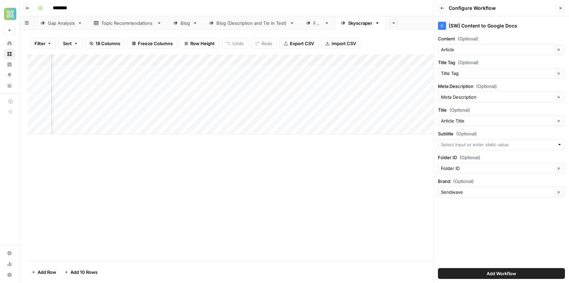
click at [472, 272] on button "Add Workflow" at bounding box center [501, 273] width 127 height 11
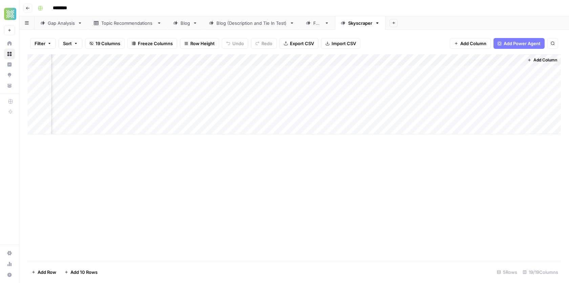
scroll to position [0, 989]
click at [472, 71] on div "Add Column" at bounding box center [294, 94] width 534 height 80
click at [538, 70] on div "Add Column" at bounding box center [294, 94] width 534 height 80
click at [542, 74] on div "Add Column" at bounding box center [294, 94] width 534 height 80
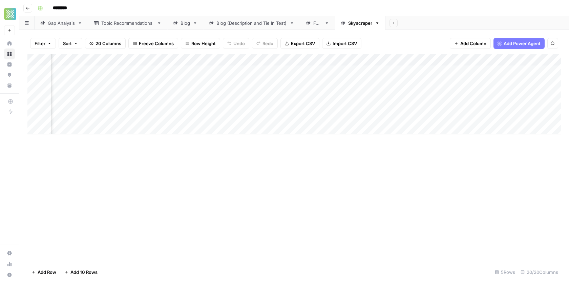
click at [521, 98] on div "Add Column" at bounding box center [294, 94] width 534 height 80
click at [517, 70] on div "Add Column" at bounding box center [294, 94] width 534 height 80
click at [416, 83] on div "Add Column" at bounding box center [294, 94] width 534 height 80
click at [384, 180] on div "Add Column" at bounding box center [294, 157] width 534 height 206
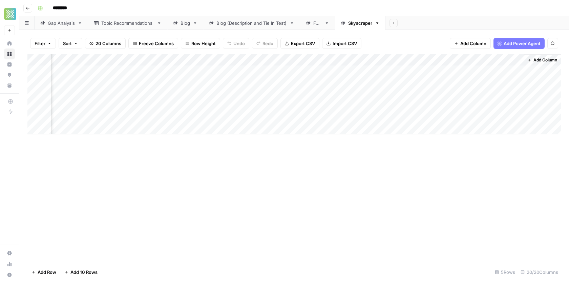
click at [425, 223] on div "Add Column" at bounding box center [294, 157] width 534 height 206
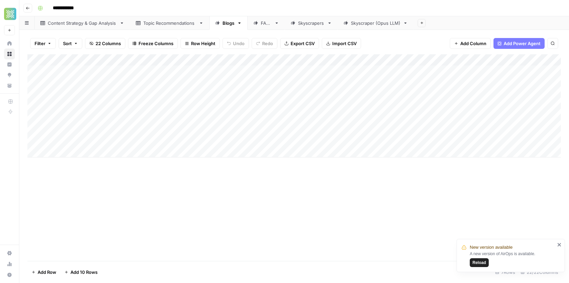
click at [482, 264] on span "Reload" at bounding box center [480, 262] width 14 height 6
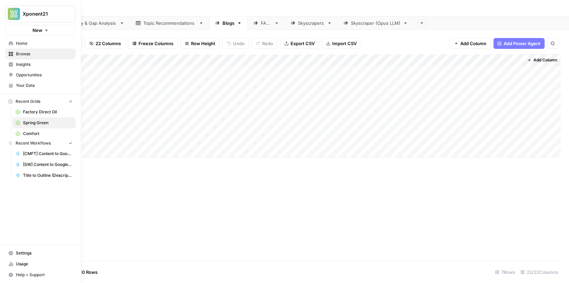
click at [11, 56] on link "Browse" at bounding box center [40, 53] width 70 height 11
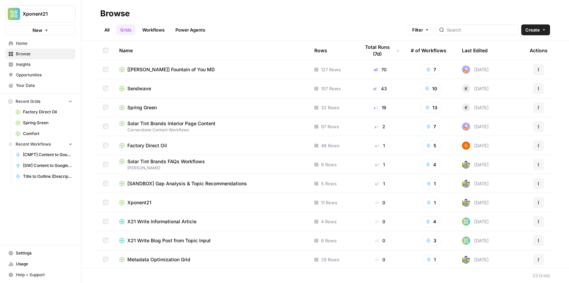
click at [147, 88] on span "Sendwave" at bounding box center [139, 88] width 24 height 7
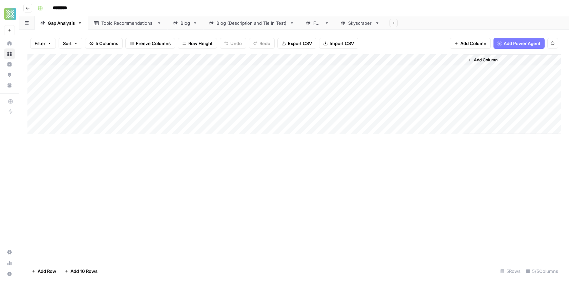
click at [11, 15] on img "Workspace: Xponent21" at bounding box center [10, 14] width 12 height 12
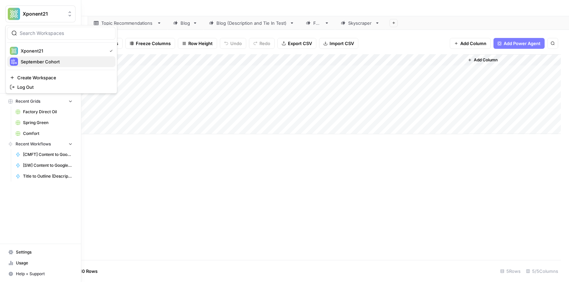
click at [33, 58] on span "September Cohort" at bounding box center [65, 61] width 89 height 7
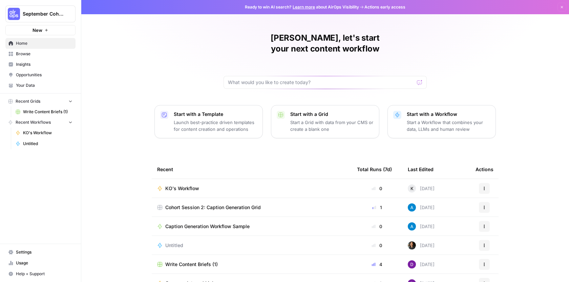
click at [210, 179] on td "KO's Workflow" at bounding box center [252, 188] width 200 height 19
click at [191, 185] on span "KO's Workflow" at bounding box center [182, 188] width 34 height 7
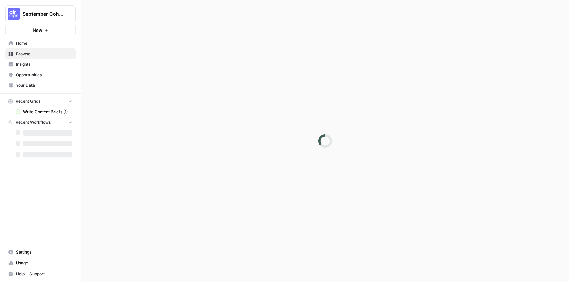
click at [191, 174] on div at bounding box center [325, 141] width 488 height 282
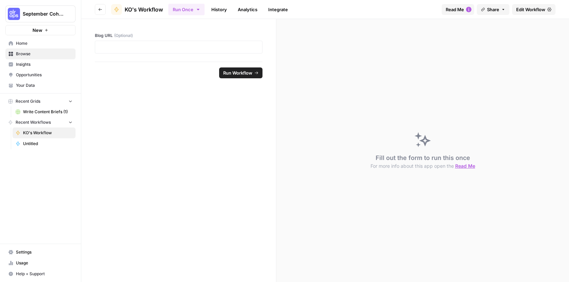
click at [528, 7] on span "Edit Workflow" at bounding box center [531, 9] width 29 height 7
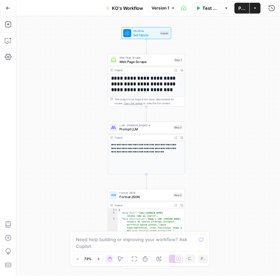
drag, startPoint x: 126, startPoint y: 110, endPoint x: 70, endPoint y: 107, distance: 56.0
click at [70, 107] on div "**********" at bounding box center [148, 146] width 264 height 260
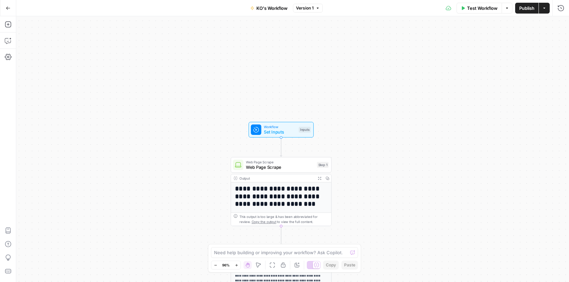
click at [6, 6] on icon "button" at bounding box center [8, 8] width 5 height 5
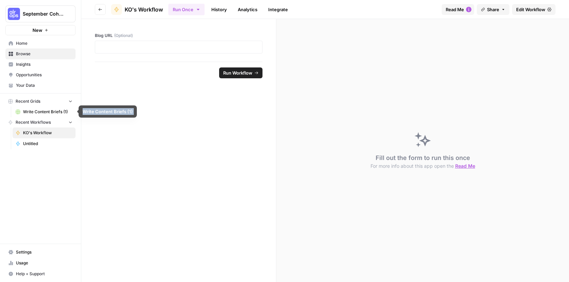
click at [53, 109] on span "Write Content Briefs (1)" at bounding box center [47, 112] width 49 height 6
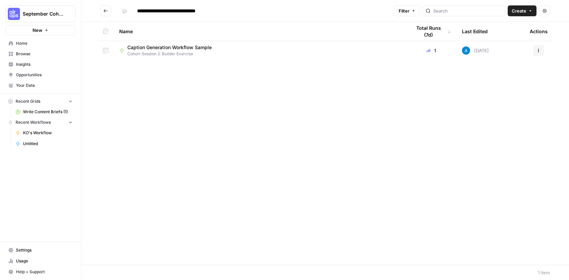
click at [169, 46] on span "Caption Generation Workflow Sample" at bounding box center [169, 47] width 84 height 7
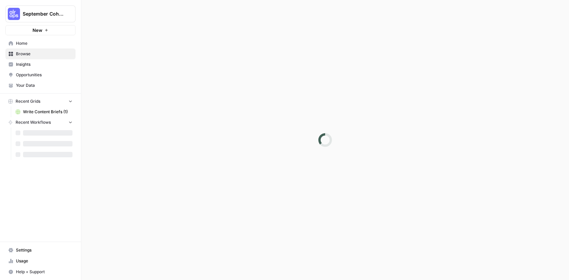
click at [169, 46] on div at bounding box center [325, 140] width 488 height 280
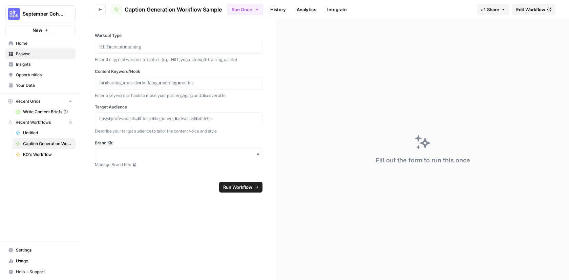
click at [39, 55] on span "Browse" at bounding box center [44, 54] width 57 height 6
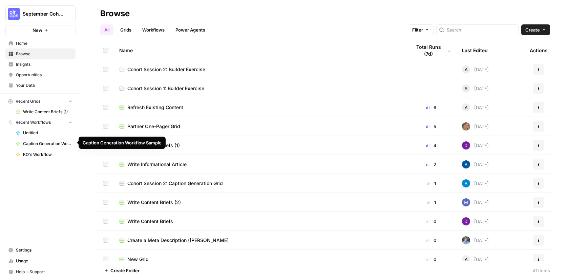
click at [49, 138] on link "Caption Generation Workflow Sample" at bounding box center [44, 143] width 63 height 11
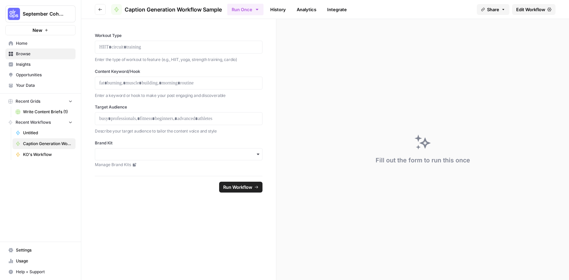
click at [24, 56] on span "Browse" at bounding box center [44, 54] width 57 height 6
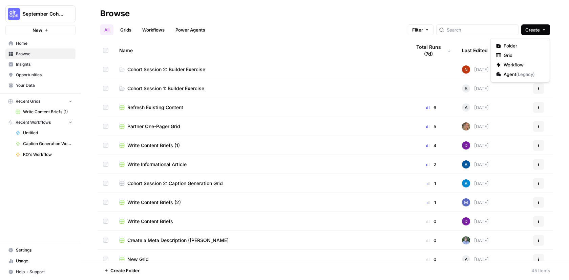
click at [527, 27] on span "Create" at bounding box center [533, 29] width 15 height 7
click at [504, 56] on span "Grid" at bounding box center [523, 55] width 38 height 7
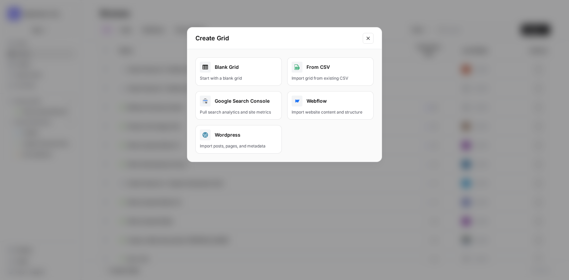
click at [251, 68] on div "Blank Grid" at bounding box center [239, 67] width 78 height 11
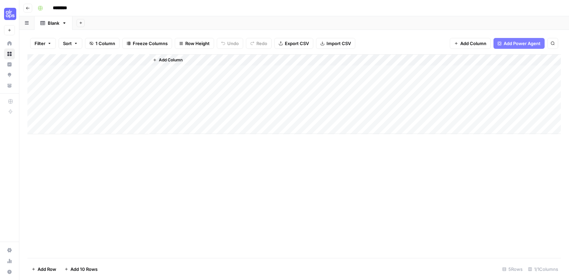
click at [48, 23] on div "Blank" at bounding box center [54, 23] width 12 height 7
click at [54, 23] on div "Blank" at bounding box center [54, 23] width 12 height 7
click at [60, 7] on input "********" at bounding box center [69, 8] width 38 height 11
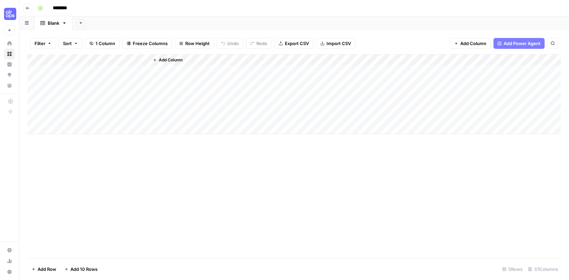
drag, startPoint x: 75, startPoint y: 7, endPoint x: 48, endPoint y: 7, distance: 27.1
click at [48, 7] on div "********" at bounding box center [299, 8] width 528 height 11
type input "**********"
click at [26, 8] on icon "button" at bounding box center [28, 8] width 4 height 4
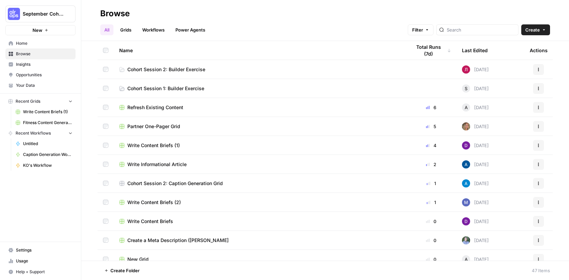
click at [30, 56] on span "Browse" at bounding box center [44, 54] width 57 height 6
click at [544, 27] on button "Create" at bounding box center [536, 29] width 29 height 11
click at [514, 65] on span "Workflow" at bounding box center [523, 64] width 38 height 7
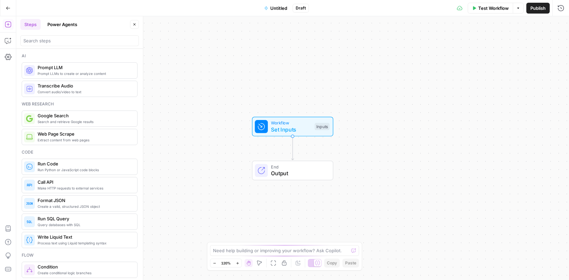
click at [277, 5] on span "Untitled" at bounding box center [278, 8] width 17 height 7
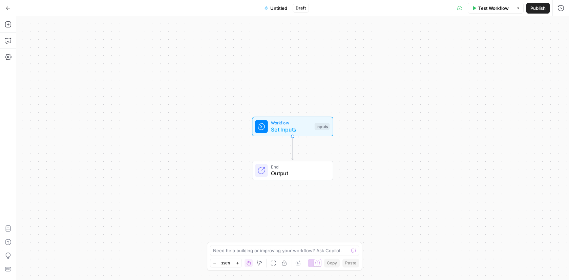
click at [278, 6] on span "Untitled" at bounding box center [278, 8] width 17 height 7
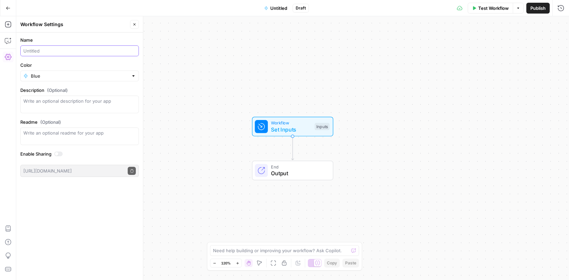
click at [35, 47] on input "Name" at bounding box center [79, 50] width 113 height 7
type input "Fitness Generator (Your Name)"
click at [68, 76] on input "Color" at bounding box center [80, 76] width 98 height 7
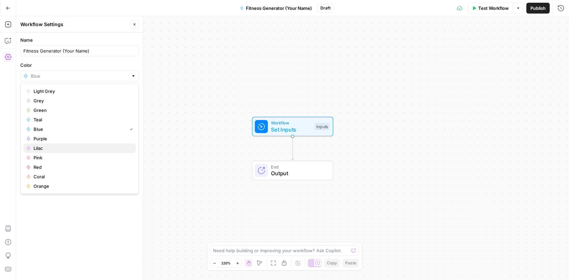
click at [60, 149] on span "Lilac" at bounding box center [82, 148] width 97 height 7
type input "Lilac"
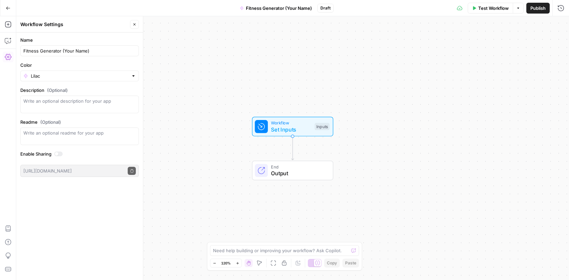
click at [541, 9] on span "Publish" at bounding box center [538, 8] width 15 height 7
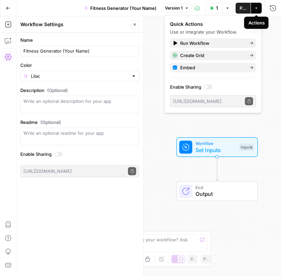
click at [253, 7] on button "Actions" at bounding box center [255, 8] width 11 height 11
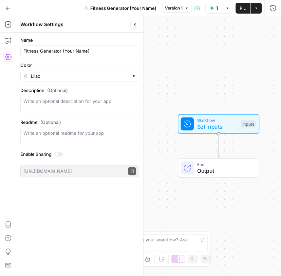
click at [9, 9] on icon "button" at bounding box center [8, 8] width 5 height 5
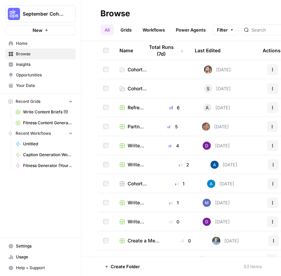
click at [27, 85] on span "Your Data" at bounding box center [44, 85] width 57 height 6
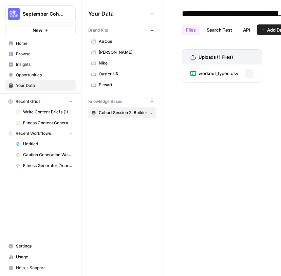
click at [119, 114] on link "Cohort Session 2: Builder Exercise" at bounding box center [121, 112] width 67 height 11
click at [251, 72] on button "Options" at bounding box center [248, 73] width 9 height 9
click at [247, 75] on icon "button" at bounding box center [249, 73] width 4 height 4
click at [229, 72] on span "workout_types.csv" at bounding box center [218, 73] width 40 height 7
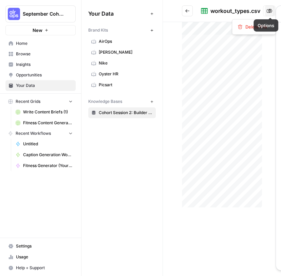
click at [268, 12] on icon "button" at bounding box center [270, 11] width 4 height 4
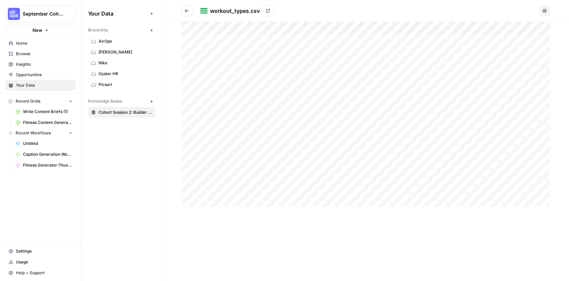
click at [266, 11] on icon at bounding box center [268, 11] width 4 height 4
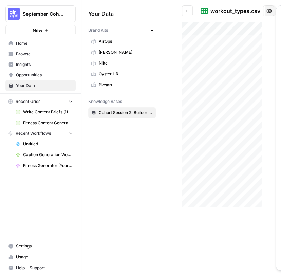
click at [48, 121] on span "Fitness Content Generator" at bounding box center [47, 123] width 49 height 6
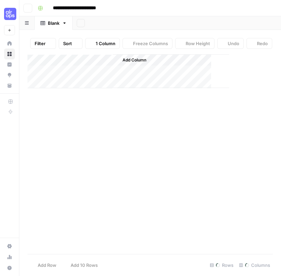
click at [48, 121] on div "**********" at bounding box center [140, 138] width 281 height 276
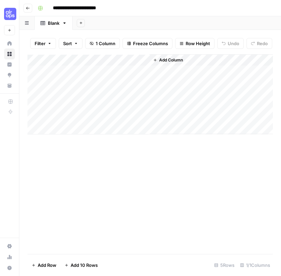
click at [30, 6] on button "Go back" at bounding box center [27, 8] width 9 height 9
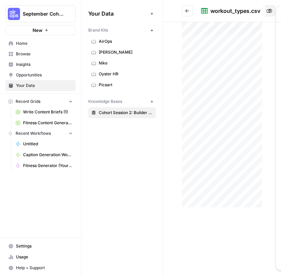
click at [25, 55] on span "Browse" at bounding box center [44, 54] width 57 height 6
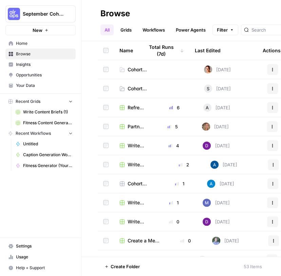
click at [25, 55] on span "Browse" at bounding box center [44, 54] width 57 height 6
click at [39, 138] on link "Untitled" at bounding box center [44, 143] width 63 height 11
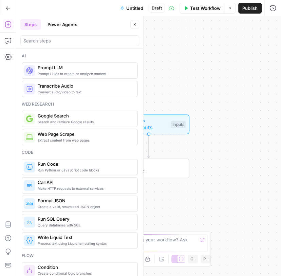
click at [169, 80] on div "Workflow Set Inputs Inputs End Output" at bounding box center [148, 145] width 264 height 259
click at [167, 79] on div "Workflow Set Inputs Inputs End Output" at bounding box center [148, 145] width 264 height 259
click at [136, 26] on icon "button" at bounding box center [135, 24] width 4 height 4
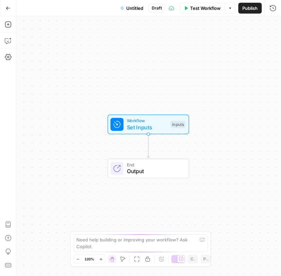
click at [138, 6] on span "Untitled" at bounding box center [134, 8] width 17 height 7
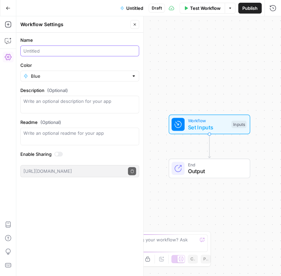
click at [73, 48] on input "Name" at bounding box center [79, 50] width 113 height 7
click at [189, 57] on div "Workflow Set Inputs Inputs End Output" at bounding box center [148, 145] width 264 height 259
click at [7, 6] on icon "button" at bounding box center [8, 8] width 5 height 5
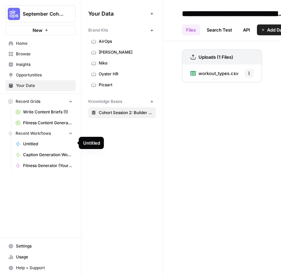
click at [37, 145] on span "Untitled" at bounding box center [47, 144] width 49 height 6
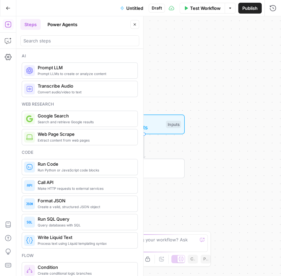
click at [222, 97] on div "Workflow Set Inputs Inputs End Output" at bounding box center [148, 145] width 264 height 259
click at [133, 12] on button "Untitled" at bounding box center [131, 8] width 31 height 11
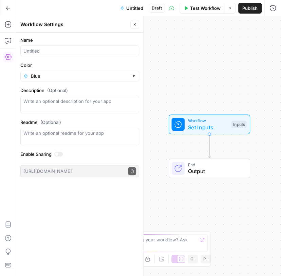
click at [133, 8] on span "Untitled" at bounding box center [134, 8] width 17 height 7
click at [74, 53] on input "Name" at bounding box center [79, 50] width 113 height 7
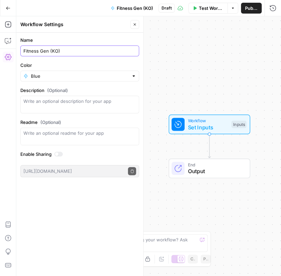
type input "Fitness Gen (KO)"
click at [249, 9] on span "Publish" at bounding box center [251, 8] width 13 height 7
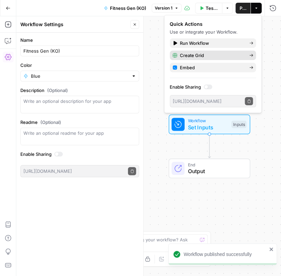
click at [234, 54] on span "Create Grid" at bounding box center [212, 55] width 64 height 7
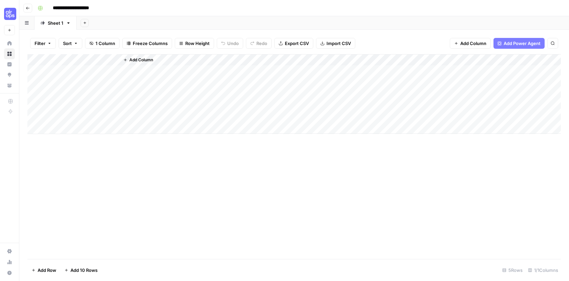
click at [340, 44] on span "Import CSV" at bounding box center [339, 43] width 24 height 7
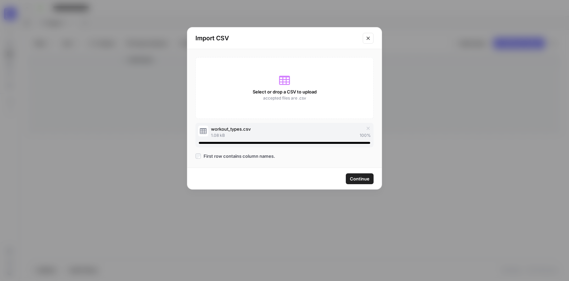
click at [364, 179] on span "Continue" at bounding box center [360, 179] width 20 height 7
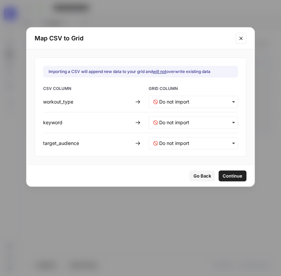
click at [230, 102] on icon "button" at bounding box center [232, 101] width 5 height 5
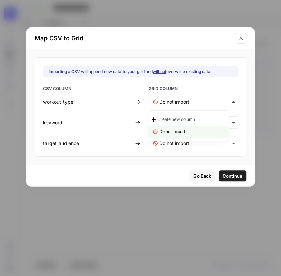
click at [230, 103] on icon "button" at bounding box center [232, 101] width 5 height 5
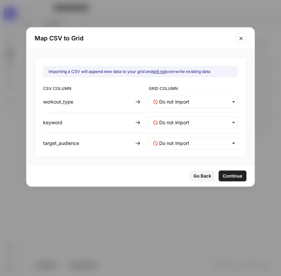
click at [220, 105] on div "button" at bounding box center [192, 102] width 89 height 12
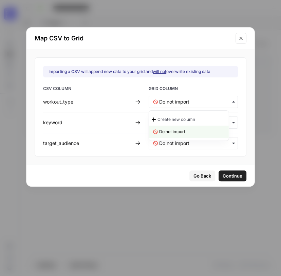
click at [202, 119] on div "Create new column" at bounding box center [189, 119] width 80 height 12
click at [200, 123] on input "text" at bounding box center [196, 122] width 74 height 7
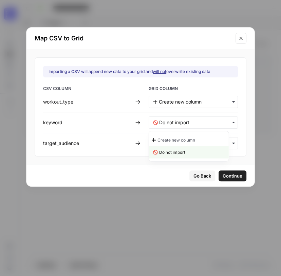
click at [186, 136] on div "Create new column" at bounding box center [189, 140] width 80 height 12
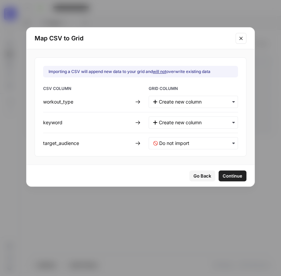
click at [197, 147] on div "button" at bounding box center [192, 143] width 89 height 12
click at [180, 160] on span "Create new column" at bounding box center [176, 160] width 38 height 6
click at [228, 172] on span "Continue" at bounding box center [232, 175] width 20 height 7
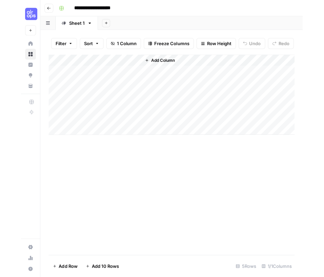
scroll to position [0, 182]
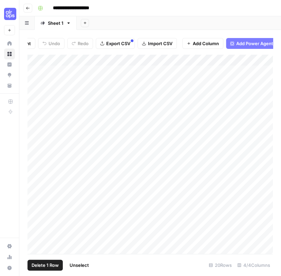
click at [37, 116] on div "Add Column" at bounding box center [149, 154] width 245 height 200
click at [37, 104] on div "Add Column" at bounding box center [149, 154] width 245 height 200
click at [35, 90] on div "Add Column" at bounding box center [149, 154] width 245 height 200
click at [35, 85] on div "Add Column" at bounding box center [149, 154] width 245 height 200
click at [35, 93] on div "Add Column" at bounding box center [149, 154] width 245 height 200
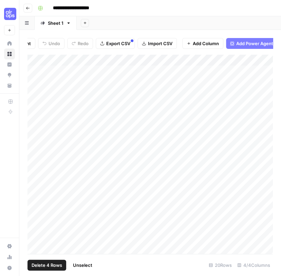
click at [35, 68] on div "Add Column" at bounding box center [149, 154] width 245 height 200
click at [40, 60] on div "Add Column" at bounding box center [149, 154] width 245 height 200
click at [34, 70] on div "Add Column" at bounding box center [149, 154] width 245 height 200
click at [35, 83] on div "Add Column" at bounding box center [149, 154] width 245 height 200
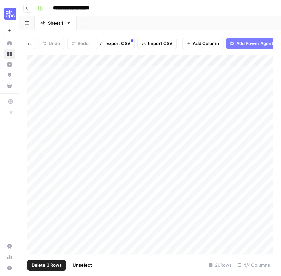
click at [35, 92] on div "Add Column" at bounding box center [149, 154] width 245 height 200
click at [35, 101] on div "Add Column" at bounding box center [149, 154] width 245 height 200
click at [35, 107] on div "Add Column" at bounding box center [149, 154] width 245 height 200
click at [36, 118] on div "Add Column" at bounding box center [149, 154] width 245 height 200
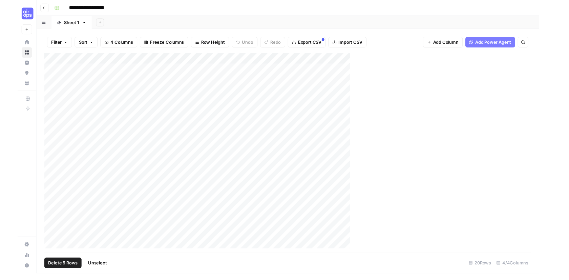
scroll to position [0, 0]
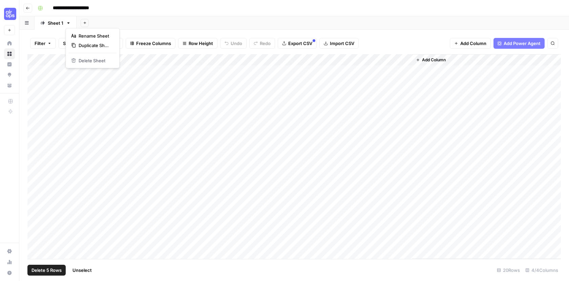
click at [69, 22] on icon "button" at bounding box center [68, 23] width 5 height 5
click at [128, 14] on header "**********" at bounding box center [294, 8] width 550 height 16
click at [49, 42] on icon "button" at bounding box center [49, 43] width 4 height 4
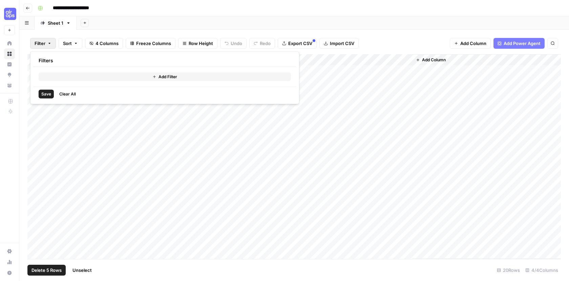
click at [49, 42] on icon "button" at bounding box center [49, 43] width 4 height 4
click at [52, 271] on span "Delete 5 Rows" at bounding box center [47, 270] width 30 height 7
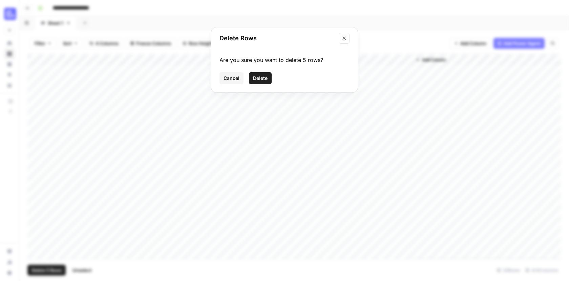
click at [262, 78] on span "Delete" at bounding box center [260, 78] width 15 height 7
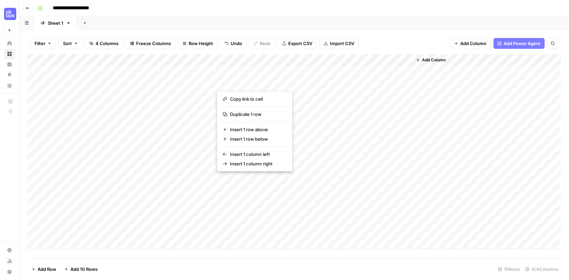
click at [58, 70] on div "Add Column" at bounding box center [294, 151] width 534 height 195
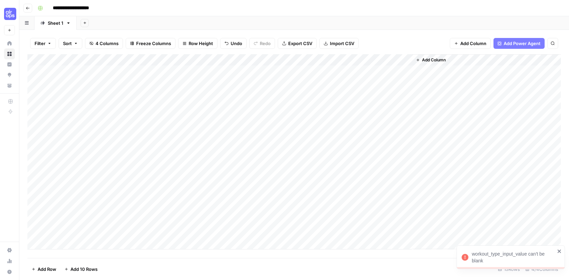
click at [104, 60] on div "Add Column" at bounding box center [294, 151] width 534 height 195
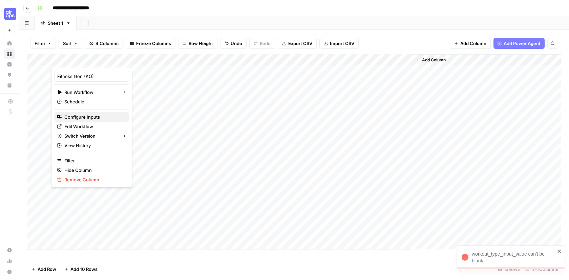
click at [82, 116] on span "Configure Inputs" at bounding box center [93, 117] width 59 height 7
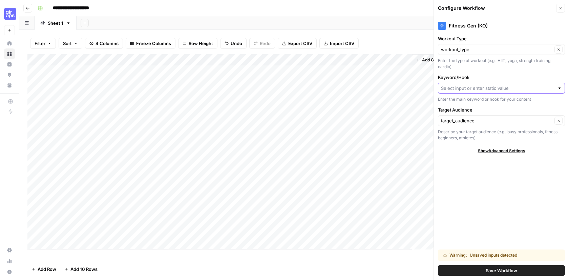
click at [506, 88] on input "Keyword/Hook" at bounding box center [498, 88] width 114 height 7
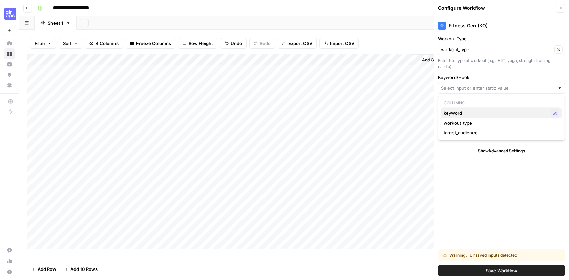
click at [463, 115] on span "keyword" at bounding box center [496, 112] width 105 height 7
type input "keyword"
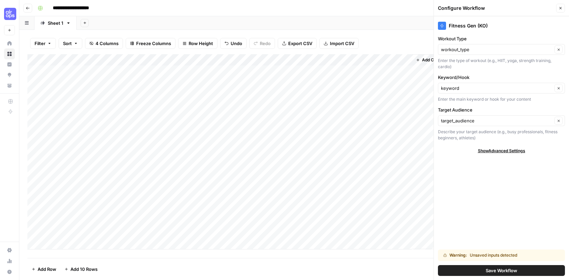
click at [482, 272] on button "Save Workflow" at bounding box center [501, 270] width 127 height 11
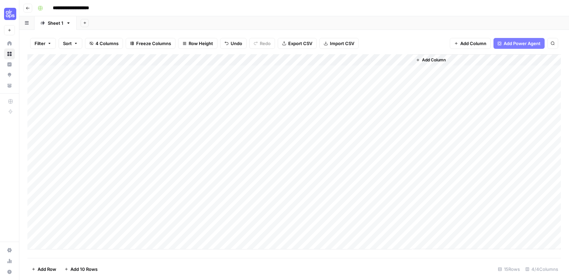
click at [113, 59] on div "Add Column" at bounding box center [294, 151] width 534 height 195
click at [91, 72] on div "Add Column" at bounding box center [294, 151] width 534 height 195
click at [38, 61] on div "Add Column" at bounding box center [294, 151] width 534 height 195
click at [114, 61] on div "Add Column" at bounding box center [294, 151] width 534 height 195
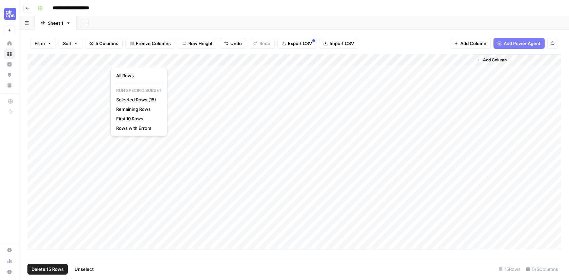
click at [114, 61] on div at bounding box center [144, 61] width 68 height 14
click at [128, 110] on span "Remaining Rows" at bounding box center [137, 109] width 43 height 7
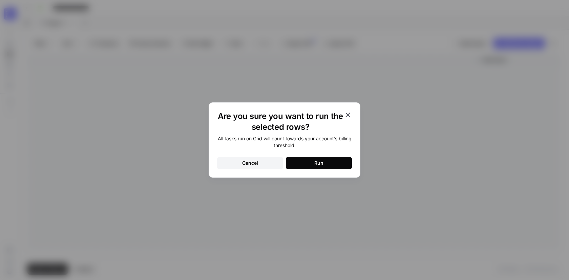
click at [315, 167] on button "Run" at bounding box center [319, 163] width 66 height 12
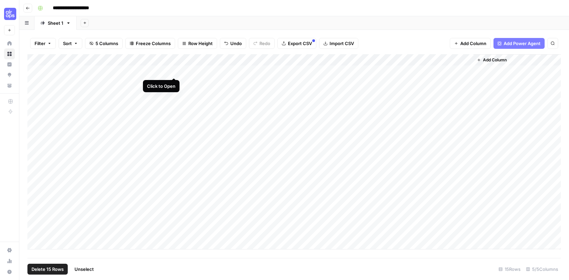
click at [175, 70] on div "Add Column" at bounding box center [294, 151] width 534 height 195
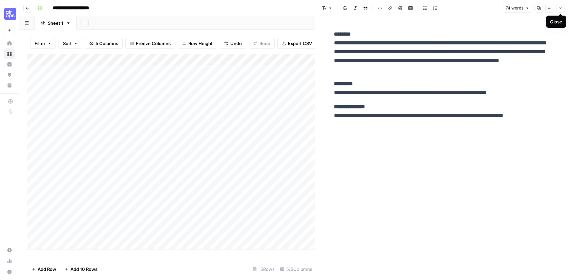
click at [561, 8] on icon "button" at bounding box center [561, 8] width 4 height 4
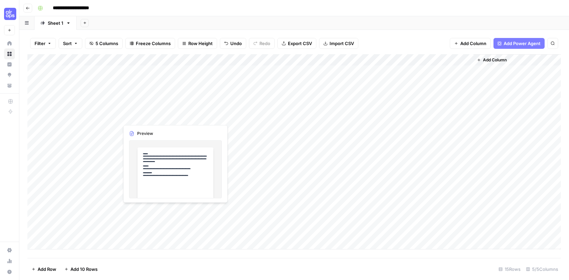
click at [151, 113] on div "Add Column" at bounding box center [294, 151] width 534 height 195
click at [176, 116] on div "Add Column" at bounding box center [294, 151] width 534 height 195
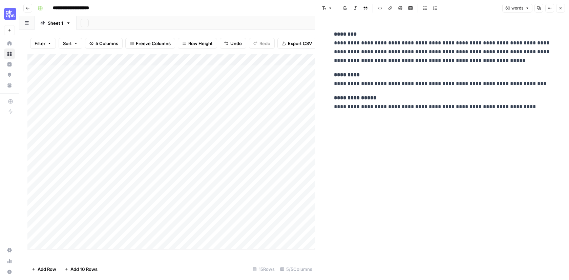
click at [560, 7] on icon "button" at bounding box center [561, 8] width 4 height 4
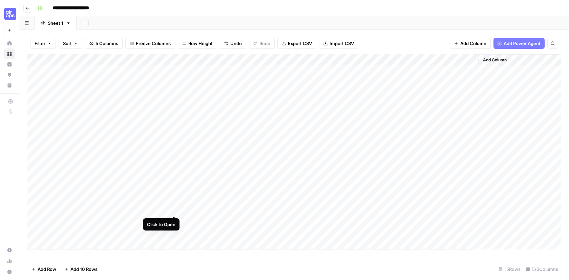
click at [174, 209] on div "Add Column" at bounding box center [294, 151] width 534 height 195
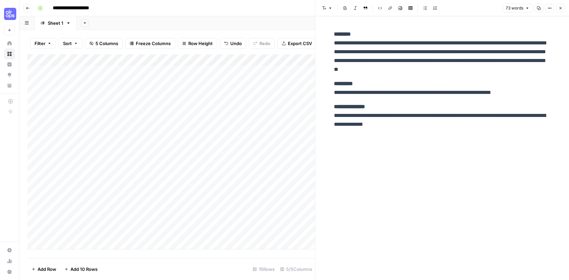
click at [561, 10] on icon "button" at bounding box center [561, 8] width 4 height 4
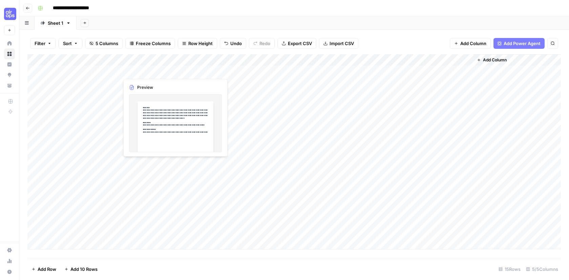
click at [161, 69] on div "Add Column" at bounding box center [294, 151] width 534 height 195
click at [174, 71] on div "Add Column" at bounding box center [294, 151] width 534 height 195
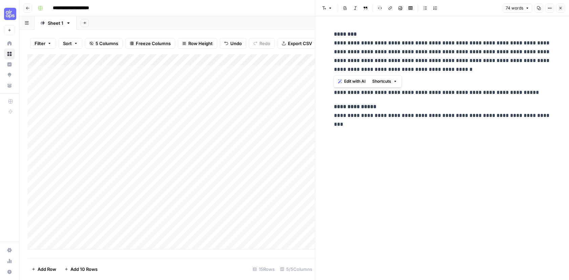
drag, startPoint x: 416, startPoint y: 68, endPoint x: 334, endPoint y: 43, distance: 85.3
click at [334, 43] on p "**********" at bounding box center [442, 52] width 217 height 44
click at [385, 81] on span "Shortcuts" at bounding box center [381, 81] width 19 height 6
click at [399, 113] on span "Make more concise" at bounding box center [405, 115] width 42 height 7
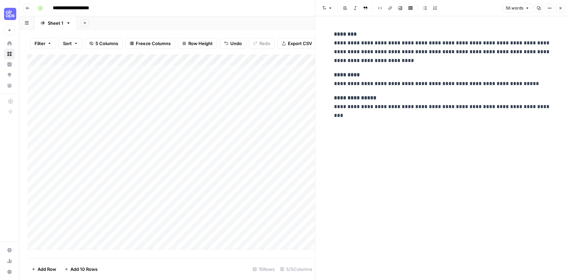
click at [383, 57] on p "**********" at bounding box center [442, 47] width 217 height 35
drag, startPoint x: 544, startPoint y: 82, endPoint x: 331, endPoint y: 82, distance: 213.2
click at [331, 82] on div "**********" at bounding box center [442, 70] width 225 height 87
click at [351, 97] on span "Edit with AI" at bounding box center [354, 96] width 21 height 6
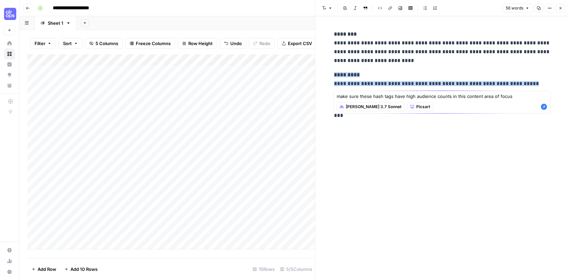
type textarea "make sure these hash tags have high audience counts in this content area of foc…"
click at [545, 107] on icon "button" at bounding box center [544, 107] width 6 height 6
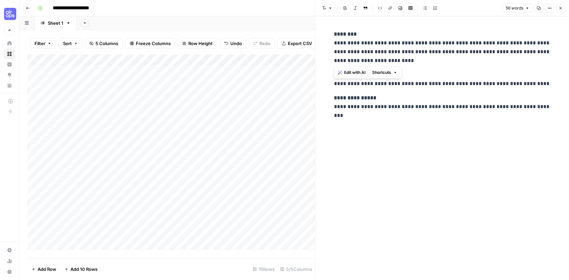
drag, startPoint x: 382, startPoint y: 62, endPoint x: 332, endPoint y: 42, distance: 53.6
click at [332, 42] on div "**********" at bounding box center [442, 70] width 225 height 87
click at [363, 76] on button "Edit with AI" at bounding box center [352, 72] width 33 height 9
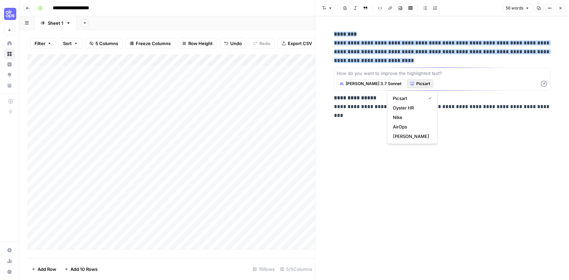
click at [417, 85] on span "Picsart" at bounding box center [424, 84] width 14 height 6
click at [411, 115] on span "Nike" at bounding box center [411, 117] width 36 height 7
click at [384, 73] on textarea at bounding box center [442, 73] width 211 height 7
type textarea "what would nike do"
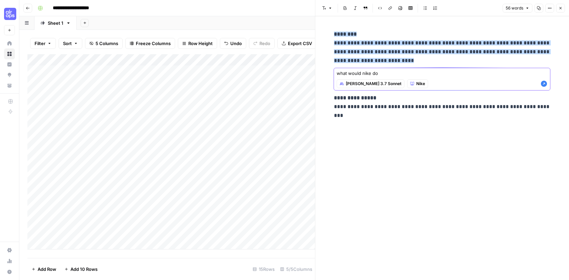
click at [547, 86] on icon "button" at bounding box center [544, 83] width 7 height 7
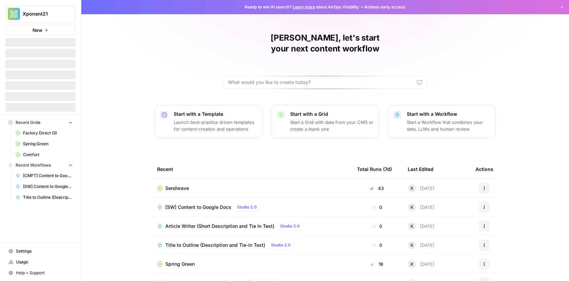
click at [61, 12] on span "Xponent21" at bounding box center [43, 14] width 41 height 7
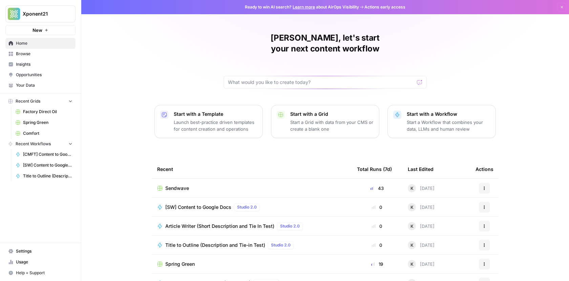
click at [61, 12] on span "Xponent21" at bounding box center [43, 14] width 41 height 7
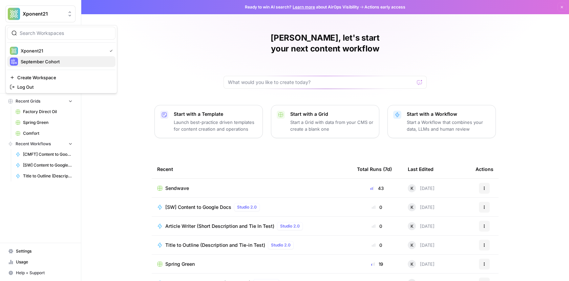
click at [51, 60] on span "September Cohort" at bounding box center [65, 61] width 89 height 7
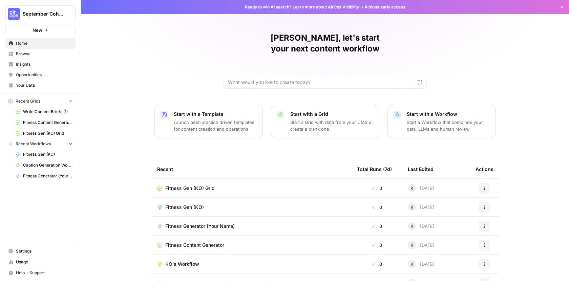
click at [45, 151] on span "Fitness Gen (KO)" at bounding box center [47, 154] width 49 height 6
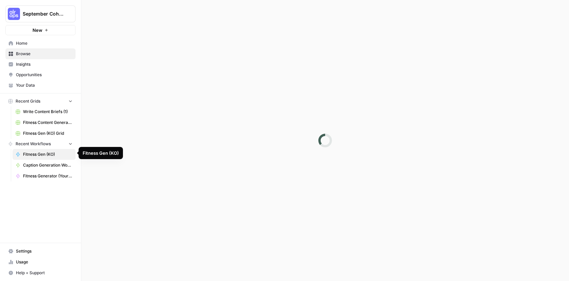
click at [45, 151] on span "Fitness Gen (KO)" at bounding box center [47, 154] width 49 height 6
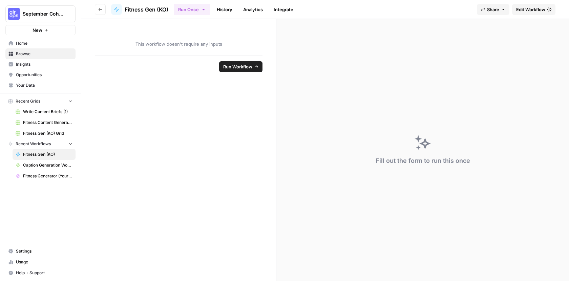
click at [541, 7] on span "Edit Workflow" at bounding box center [531, 9] width 29 height 7
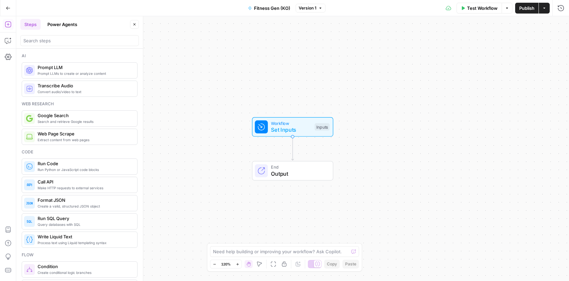
click at [9, 11] on button "Go Back" at bounding box center [8, 8] width 12 height 12
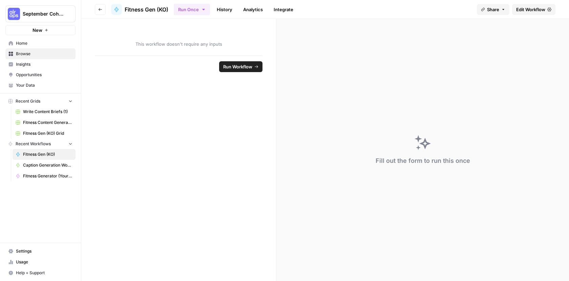
click at [172, 43] on span "This workflow doesn't require any inputs" at bounding box center [179, 44] width 168 height 7
click at [528, 12] on span "Edit Workflow" at bounding box center [531, 9] width 29 height 7
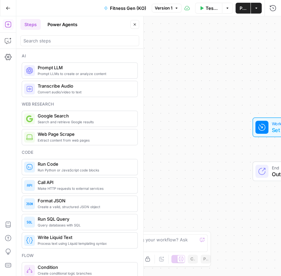
click at [162, 217] on div "Workflow Set Inputs Inputs End Output" at bounding box center [148, 145] width 264 height 259
click at [134, 22] on icon "button" at bounding box center [135, 24] width 4 height 4
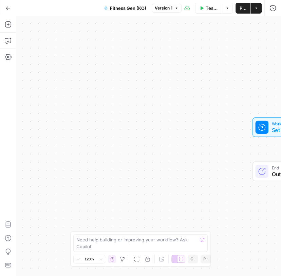
click at [131, 3] on button "Fitness Gen (KO)" at bounding box center [125, 8] width 50 height 11
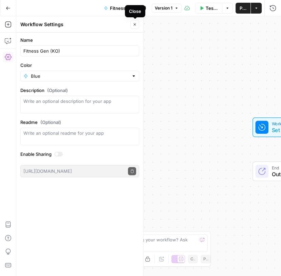
click at [134, 25] on icon "button" at bounding box center [135, 24] width 4 height 4
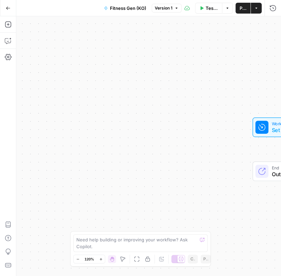
click at [13, 46] on div "Add Steps Copilot Settings AirOps Academy Help Give Feedback Shortcuts" at bounding box center [8, 145] width 16 height 259
click at [11, 45] on button "Copilot" at bounding box center [8, 40] width 11 height 11
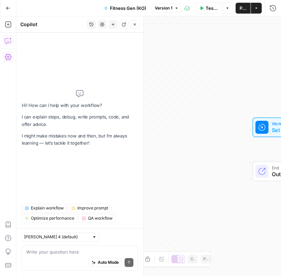
click at [9, 58] on icon "button" at bounding box center [8, 57] width 7 height 6
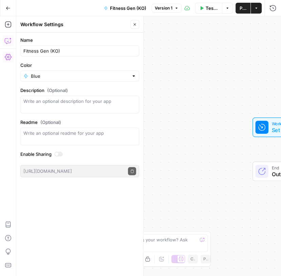
click at [5, 41] on icon "button" at bounding box center [8, 40] width 7 height 7
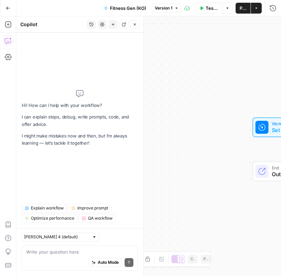
click at [52, 252] on textarea at bounding box center [79, 251] width 107 height 7
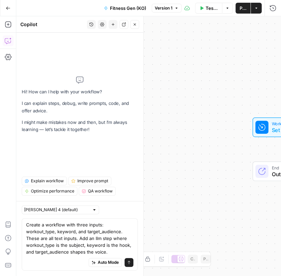
click at [54, 244] on textarea "Create a workflow with three inputs: workout_type, keyword, and target_audience…" at bounding box center [79, 238] width 107 height 34
click at [72, 254] on textarea "Create a workflow with three inputs: workout_type, keyword, and target_audience…" at bounding box center [79, 238] width 107 height 34
click at [44, 252] on textarea "Create a workflow with three inputs: workout_type, keyword, and target_audience…" at bounding box center [79, 238] width 107 height 34
click at [77, 245] on textarea "Create a workflow with three inputs: workout_type, keyword, and target_audience…" at bounding box center [79, 238] width 107 height 34
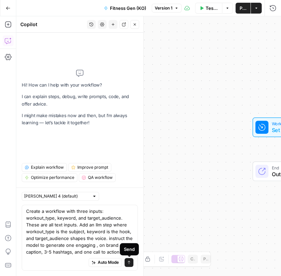
type textarea "Create a workflow with three inputs: workout_type, keyword, and target_audience…"
click at [129, 262] on icon "submit" at bounding box center [128, 261] width 3 height 3
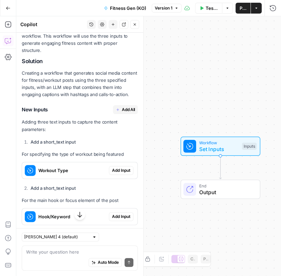
scroll to position [140, 0]
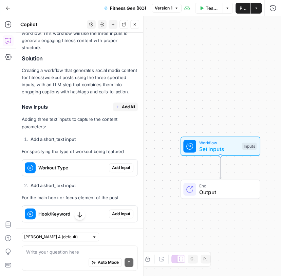
click at [123, 107] on span "Add All" at bounding box center [128, 107] width 13 height 6
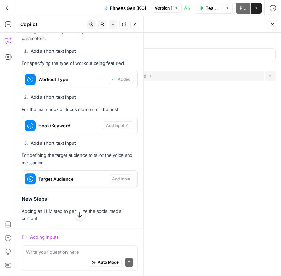
scroll to position [282, 0]
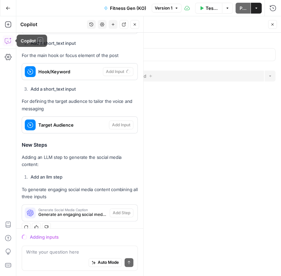
click at [9, 42] on icon "button" at bounding box center [8, 40] width 7 height 7
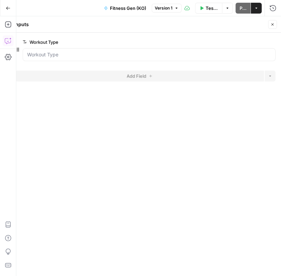
click at [9, 42] on icon "button" at bounding box center [8, 40] width 7 height 7
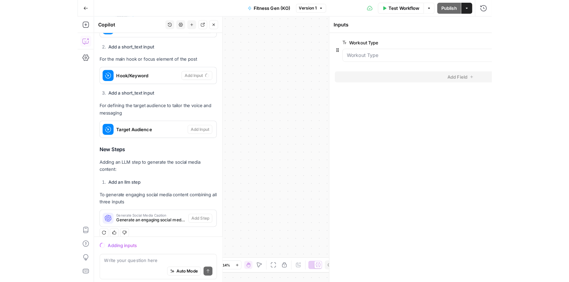
scroll to position [276, 0]
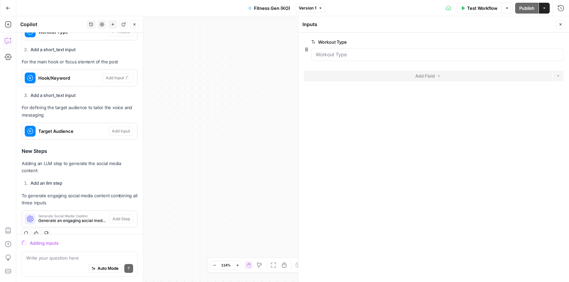
click at [340, 29] on header "Inputs Close" at bounding box center [434, 24] width 271 height 16
click at [340, 45] on label "Workout Type" at bounding box center [418, 42] width 214 height 7
click at [340, 51] on Type "Workout Type" at bounding box center [438, 54] width 244 height 7
click at [218, 80] on div "Workflow Set Inputs Inputs End Output" at bounding box center [292, 149] width 553 height 266
click at [564, 24] on button "Close" at bounding box center [561, 24] width 9 height 9
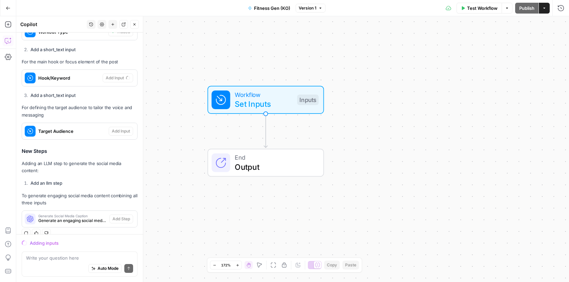
click at [242, 111] on div "Workflow Set Inputs Inputs" at bounding box center [266, 100] width 117 height 28
click at [241, 167] on span "Output" at bounding box center [274, 167] width 79 height 12
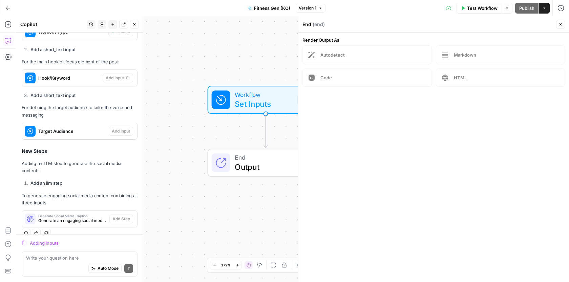
click at [272, 98] on span "Set Inputs" at bounding box center [264, 104] width 58 height 12
click at [262, 60] on div "Workflow Set Inputs Inputs End Output" at bounding box center [292, 149] width 553 height 266
click at [564, 23] on button "Close" at bounding box center [561, 24] width 9 height 9
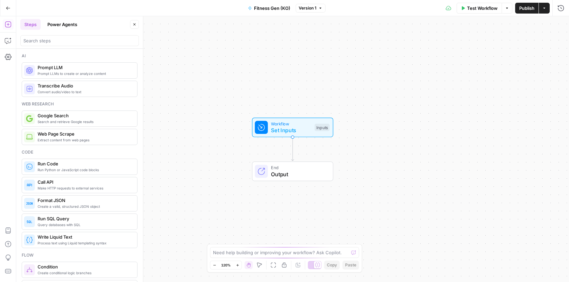
click at [136, 26] on icon "button" at bounding box center [135, 24] width 4 height 4
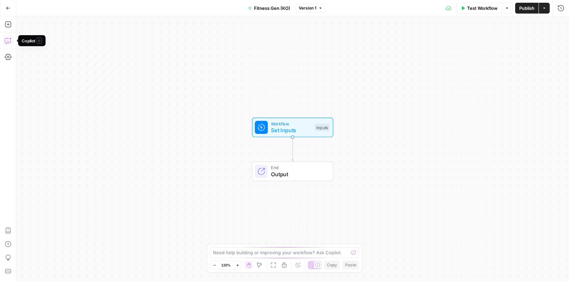
click at [8, 44] on button "Copilot" at bounding box center [8, 40] width 11 height 11
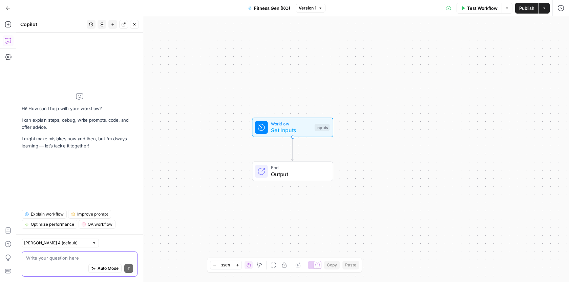
paste textarea "Create a workflow with three inputs: workout_type, keyword, target_audience. Th…"
type textarea "Create a workflow with three inputs: workout_type, keyword, target_audience. Th…"
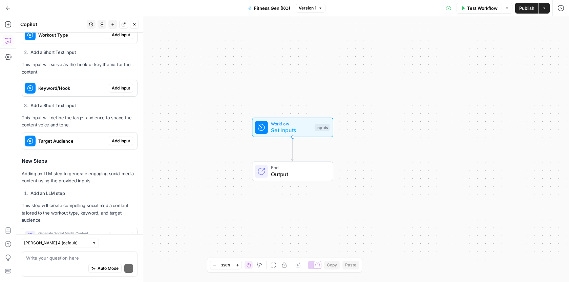
scroll to position [264, 0]
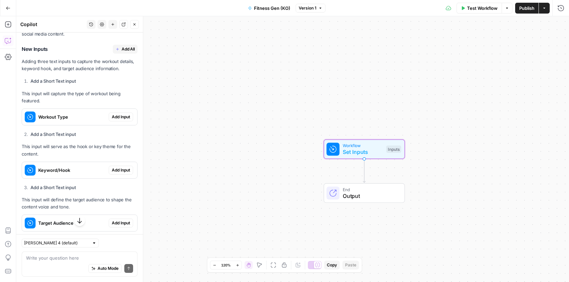
click at [121, 120] on button "Add Input" at bounding box center [121, 117] width 24 height 9
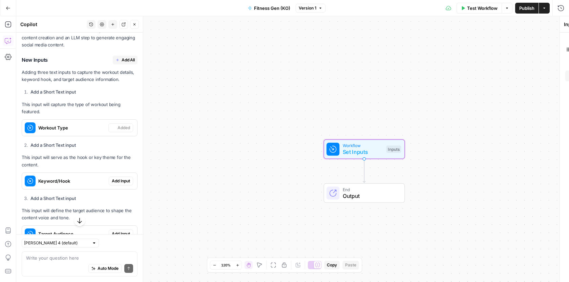
scroll to position [169, 0]
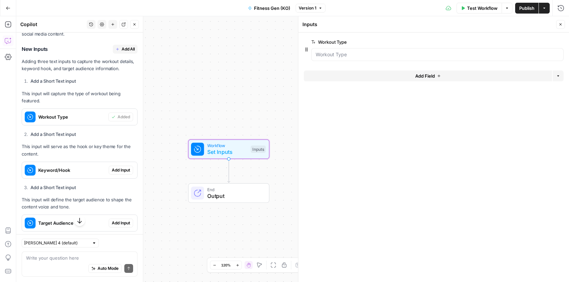
click at [121, 169] on span "Add Input" at bounding box center [121, 170] width 18 height 6
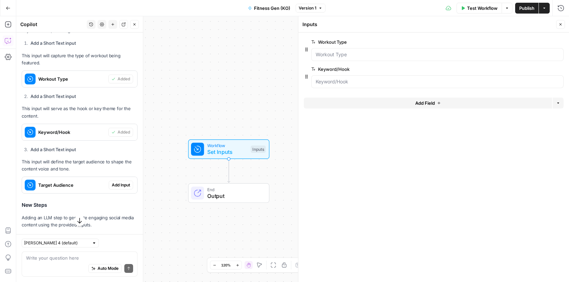
scroll to position [221, 0]
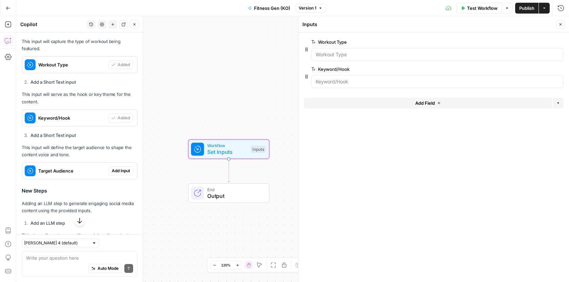
click at [121, 169] on span "Add Input" at bounding box center [121, 171] width 18 height 6
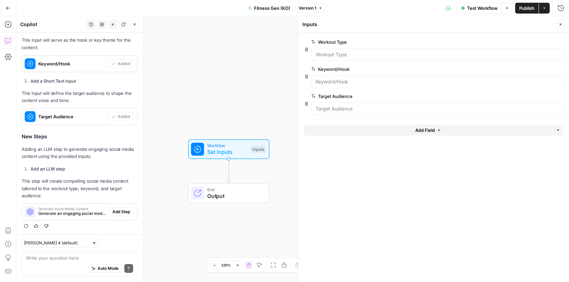
scroll to position [275, 0]
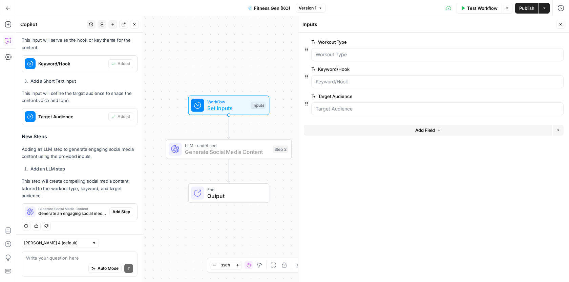
click at [123, 212] on span "Add Step" at bounding box center [122, 212] width 18 height 6
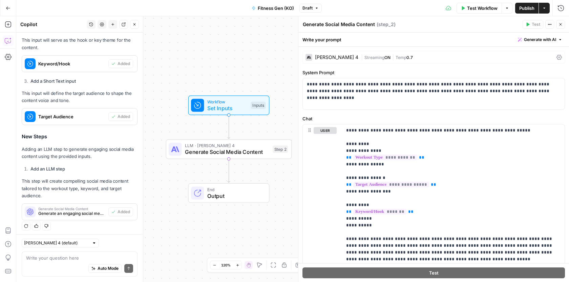
click at [481, 8] on span "Test Workflow" at bounding box center [482, 8] width 31 height 7
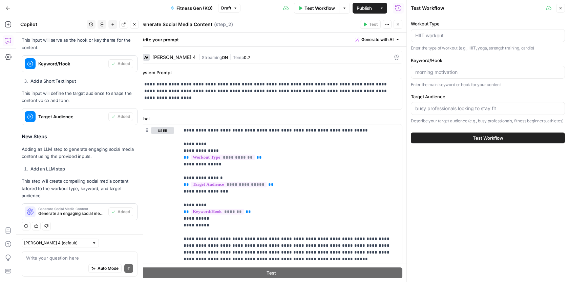
click at [485, 141] on span "Test Workflow" at bounding box center [488, 138] width 31 height 7
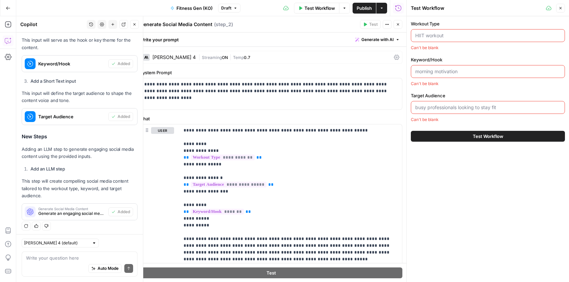
click at [429, 38] on input "Workout Type" at bounding box center [488, 35] width 145 height 7
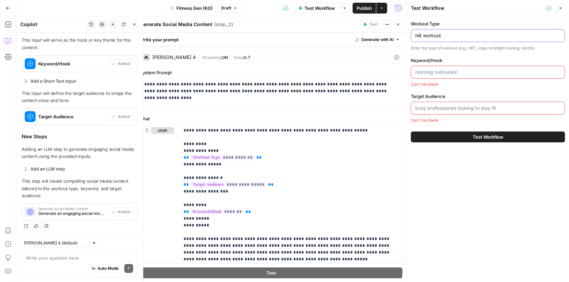
type input "hiit workout"
click at [437, 69] on input "Keyword/Hook" at bounding box center [488, 72] width 145 height 7
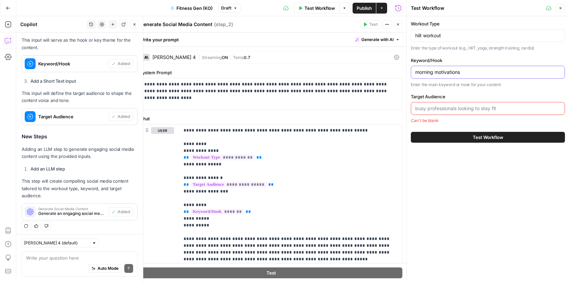
type input "morning motivations"
click at [438, 109] on input "Target Audience" at bounding box center [488, 108] width 145 height 7
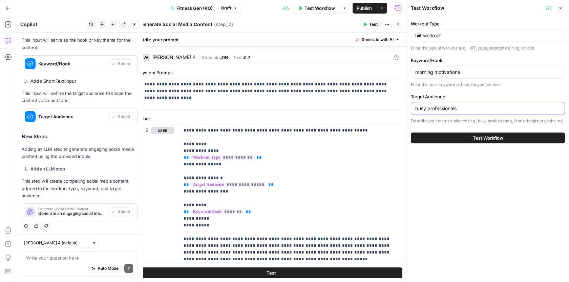
type input "busy professionals"
click at [485, 141] on span "Test Workflow" at bounding box center [488, 138] width 31 height 7
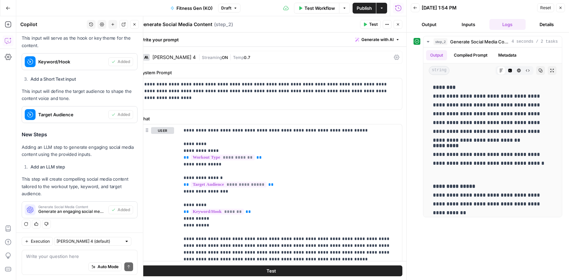
click at [362, 11] on span "Publish" at bounding box center [364, 8] width 15 height 7
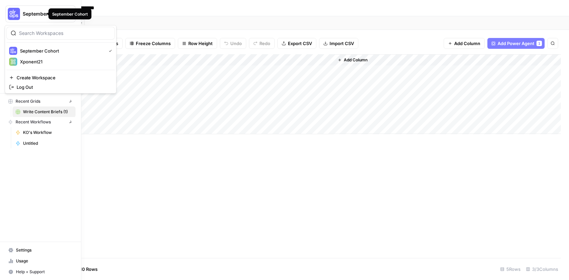
click at [10, 20] on img "Workspace: September Cohort" at bounding box center [14, 14] width 12 height 12
click at [28, 61] on span "Xponent21" at bounding box center [65, 61] width 89 height 7
